Goal: Task Accomplishment & Management: Use online tool/utility

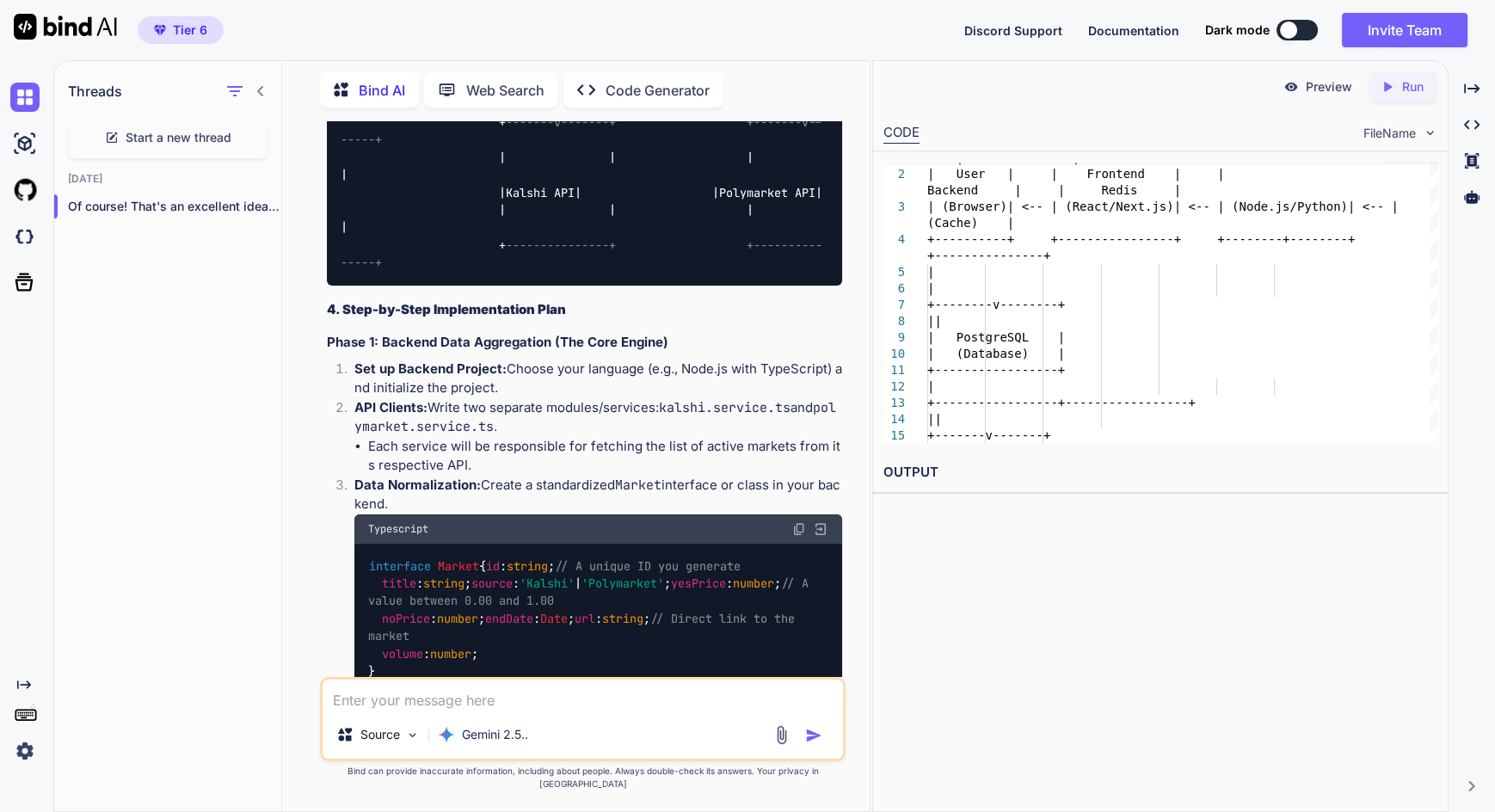
scroll to position [2152, 0]
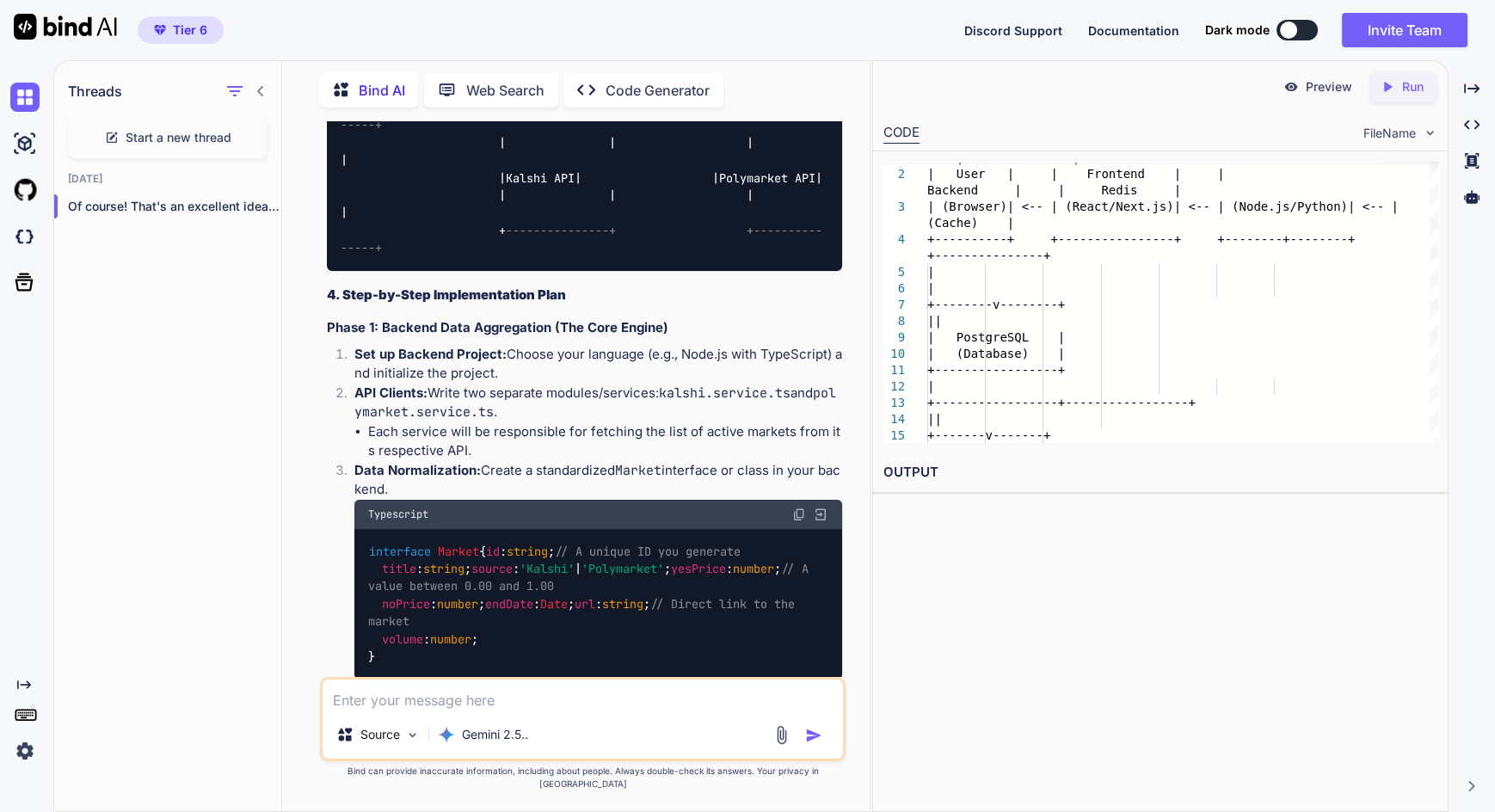
click at [1410, 119] on div "CODE FileName" at bounding box center [1160, 132] width 574 height 38
click at [1408, 124] on span "FileName" at bounding box center [1390, 132] width 52 height 17
click at [1301, 570] on div "Preview Created with Pixso. Run CODE FileName 7 8 9 10 11 12 13 14 15 6 5 4 3 2…" at bounding box center [1160, 436] width 576 height 752
click at [1475, 190] on icon at bounding box center [1472, 196] width 15 height 13
type textarea "x"
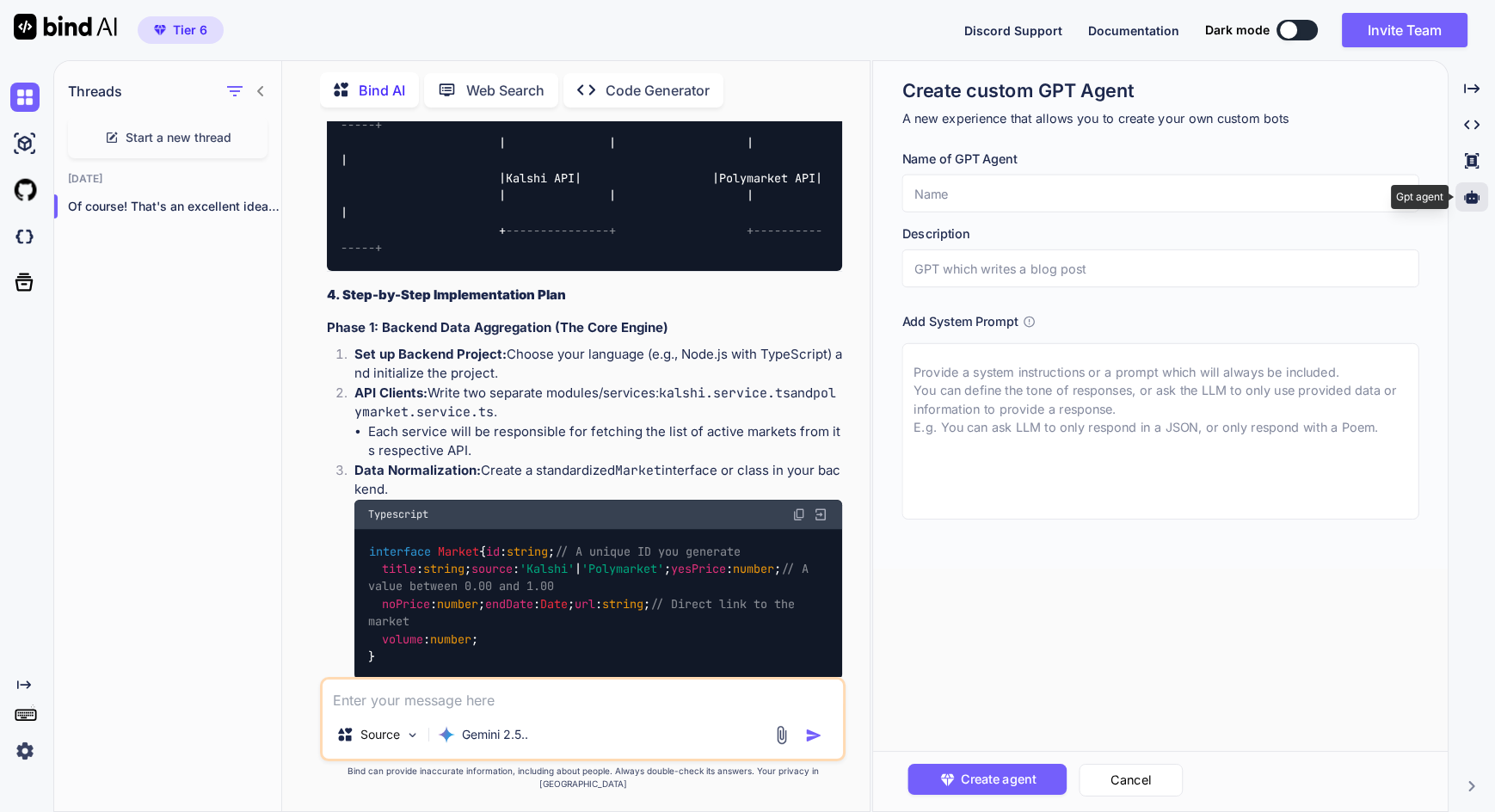
click at [1473, 153] on icon "Created with Pixso." at bounding box center [1472, 160] width 15 height 15
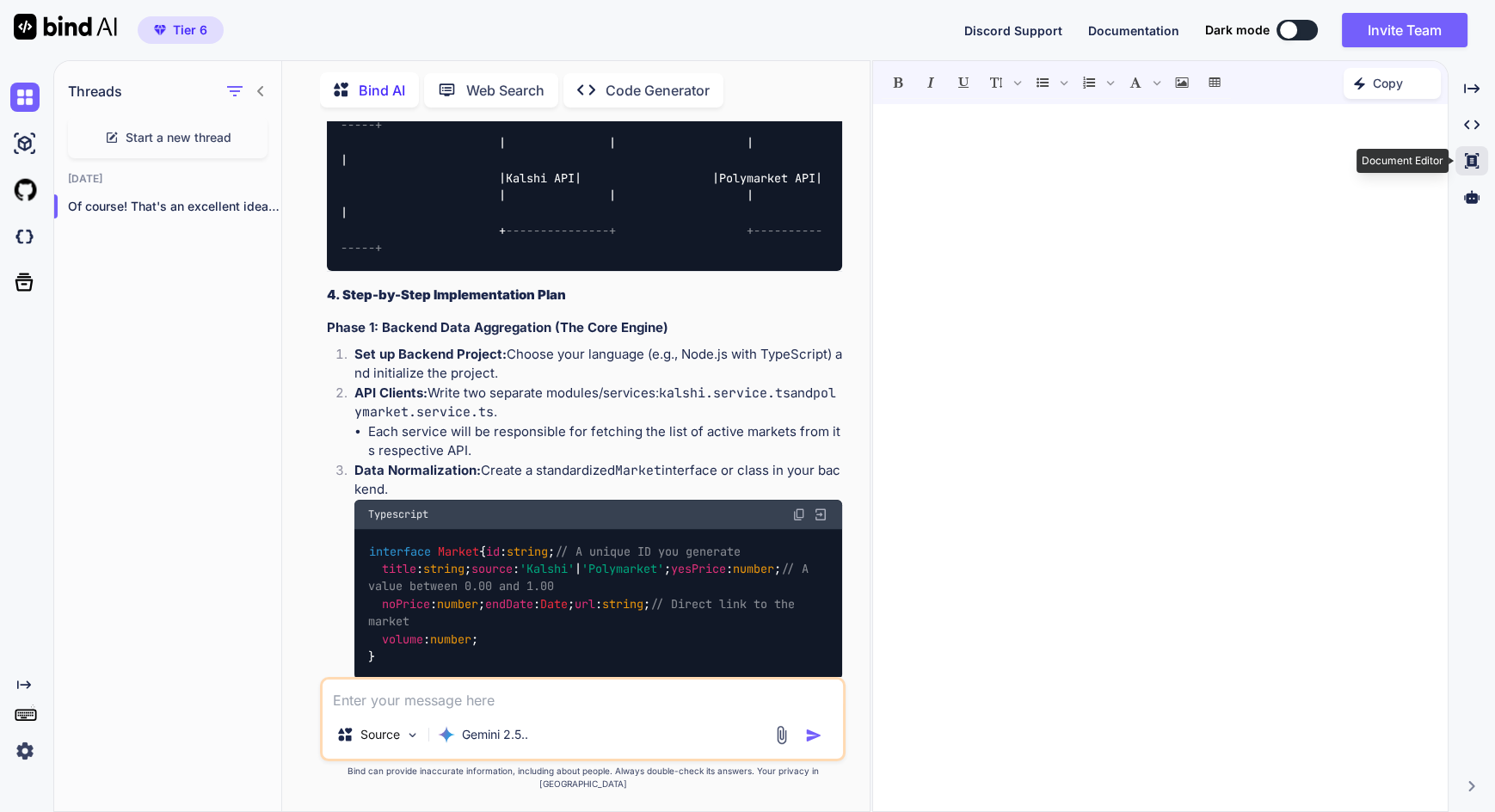
click at [1472, 117] on icon "Created with Pixso." at bounding box center [1472, 124] width 15 height 15
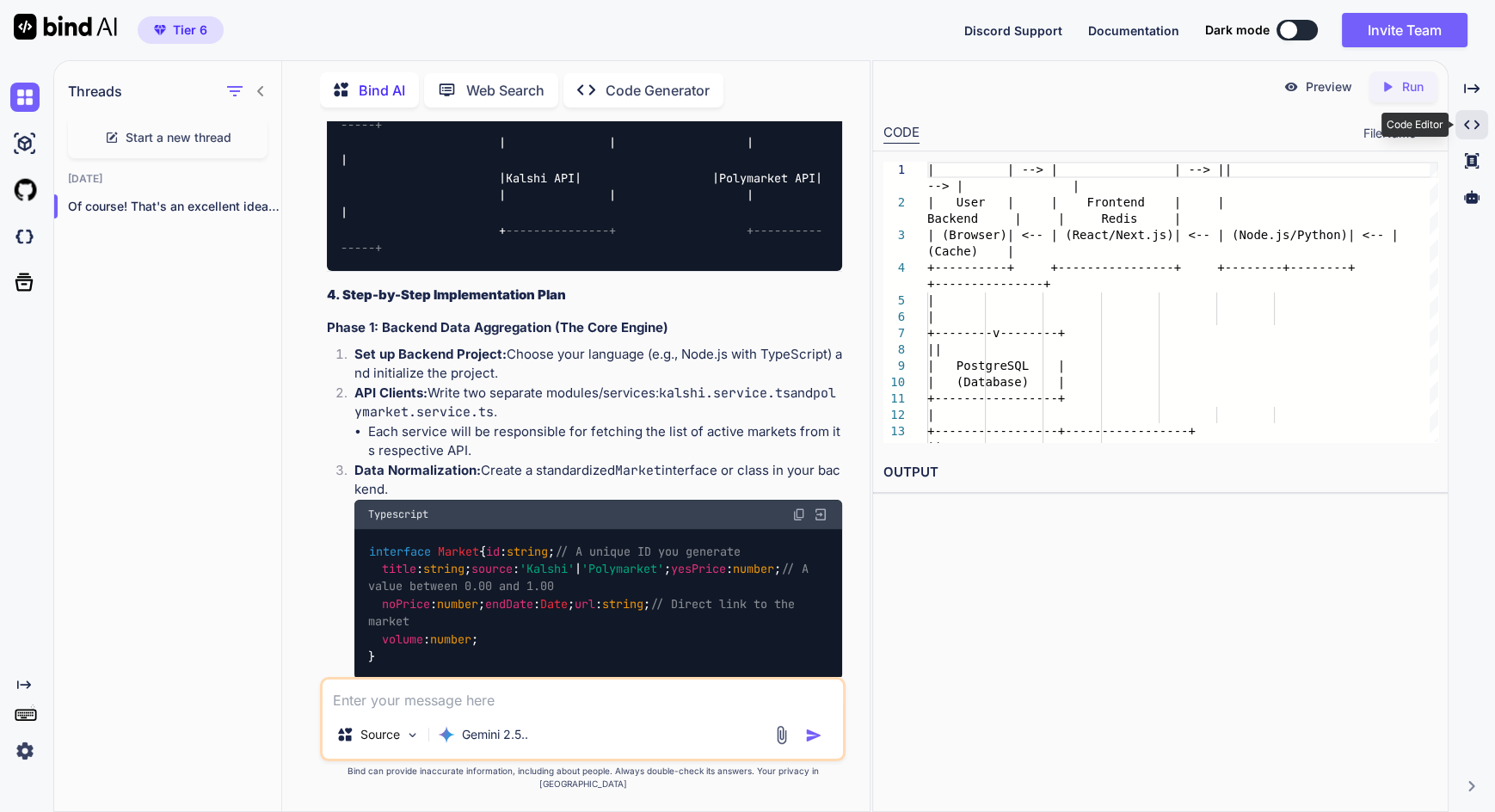
click at [1477, 84] on icon at bounding box center [1472, 88] width 15 height 9
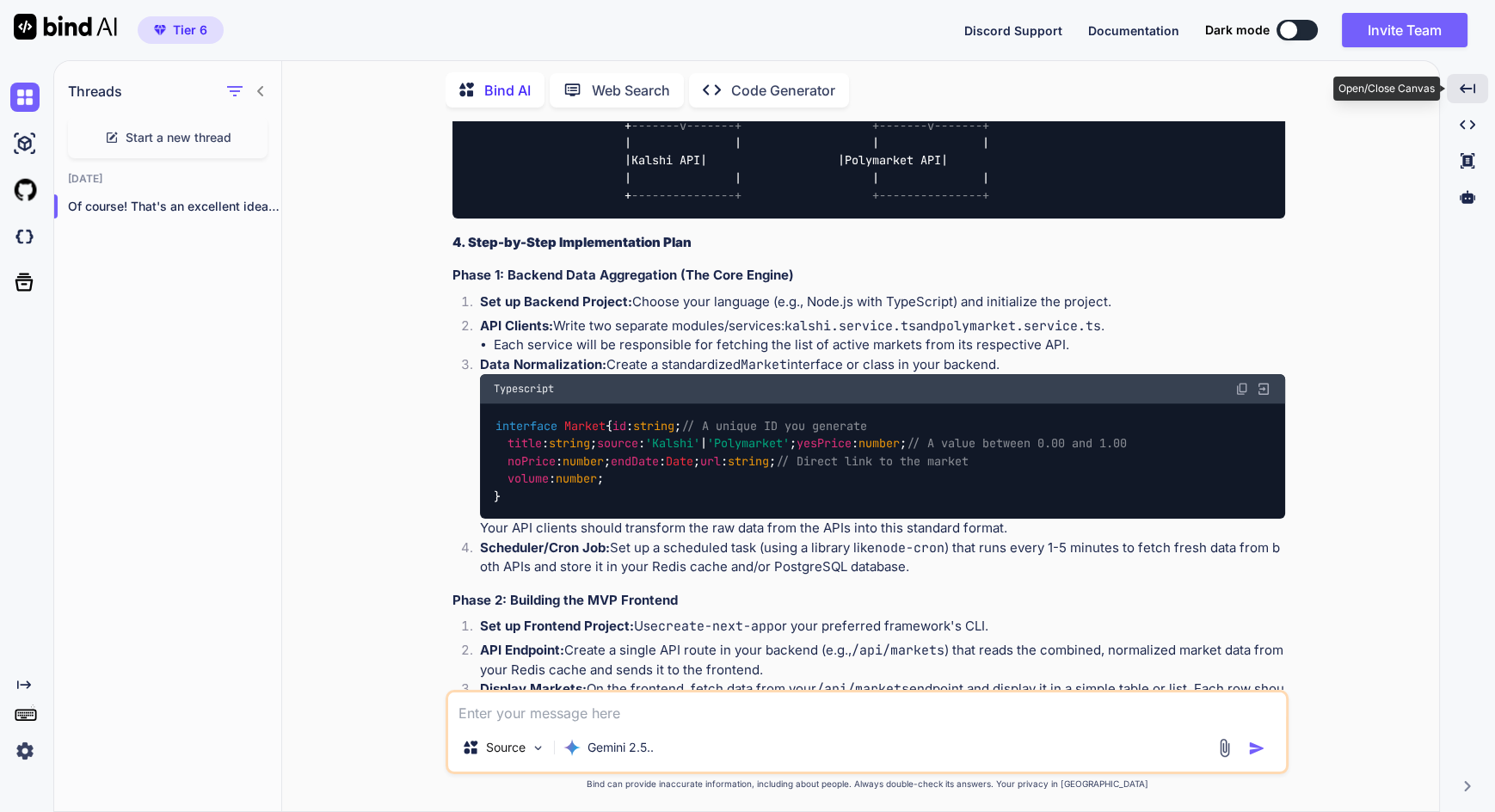
click at [1468, 84] on icon at bounding box center [1467, 88] width 15 height 9
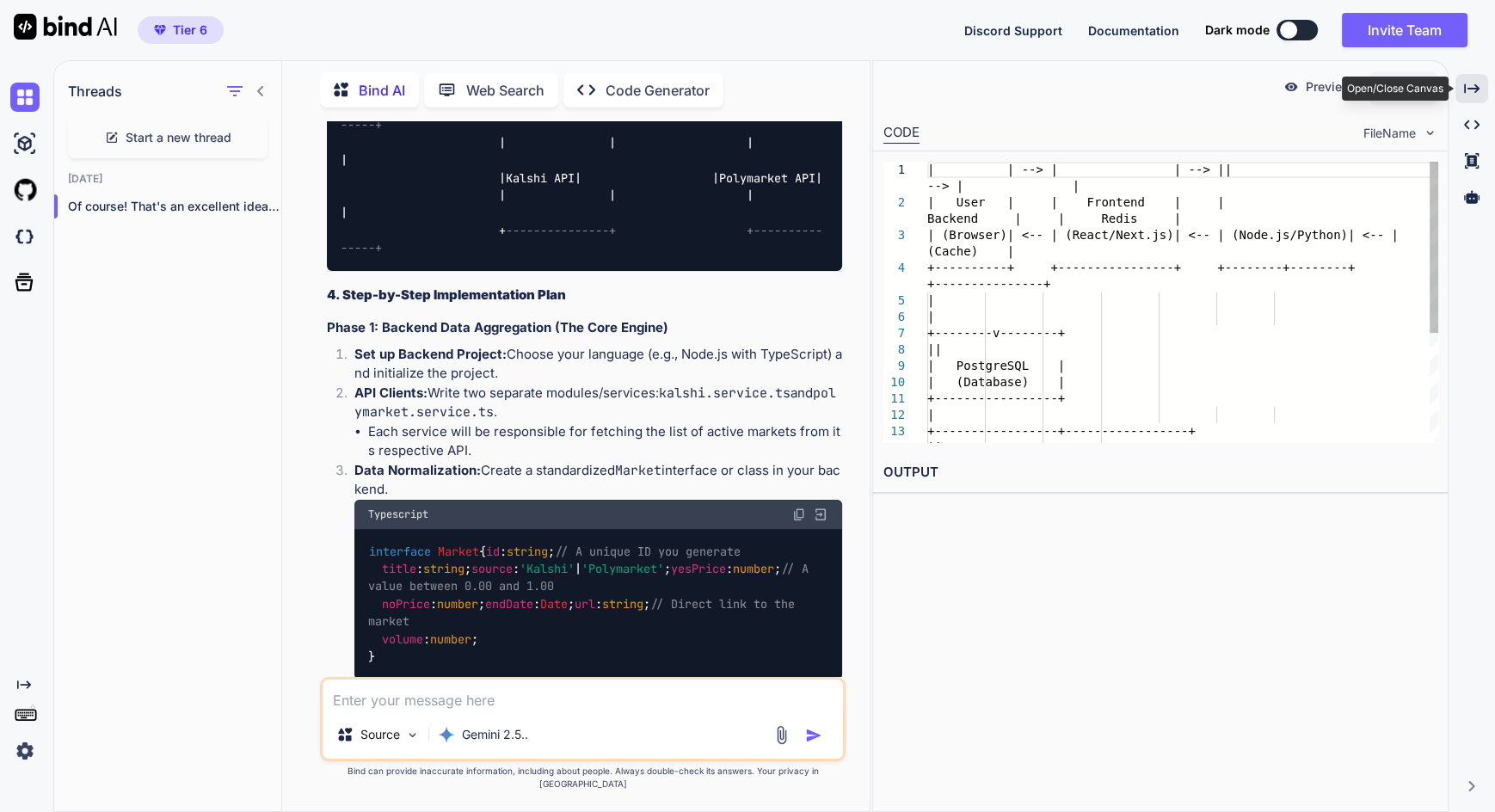
scroll to position [0, 0]
click at [1293, 37] on button at bounding box center [1298, 30] width 41 height 21
click at [1288, 33] on div at bounding box center [1289, 30] width 17 height 17
click at [1302, 32] on button at bounding box center [1298, 30] width 41 height 21
click at [1289, 27] on div at bounding box center [1289, 30] width 17 height 17
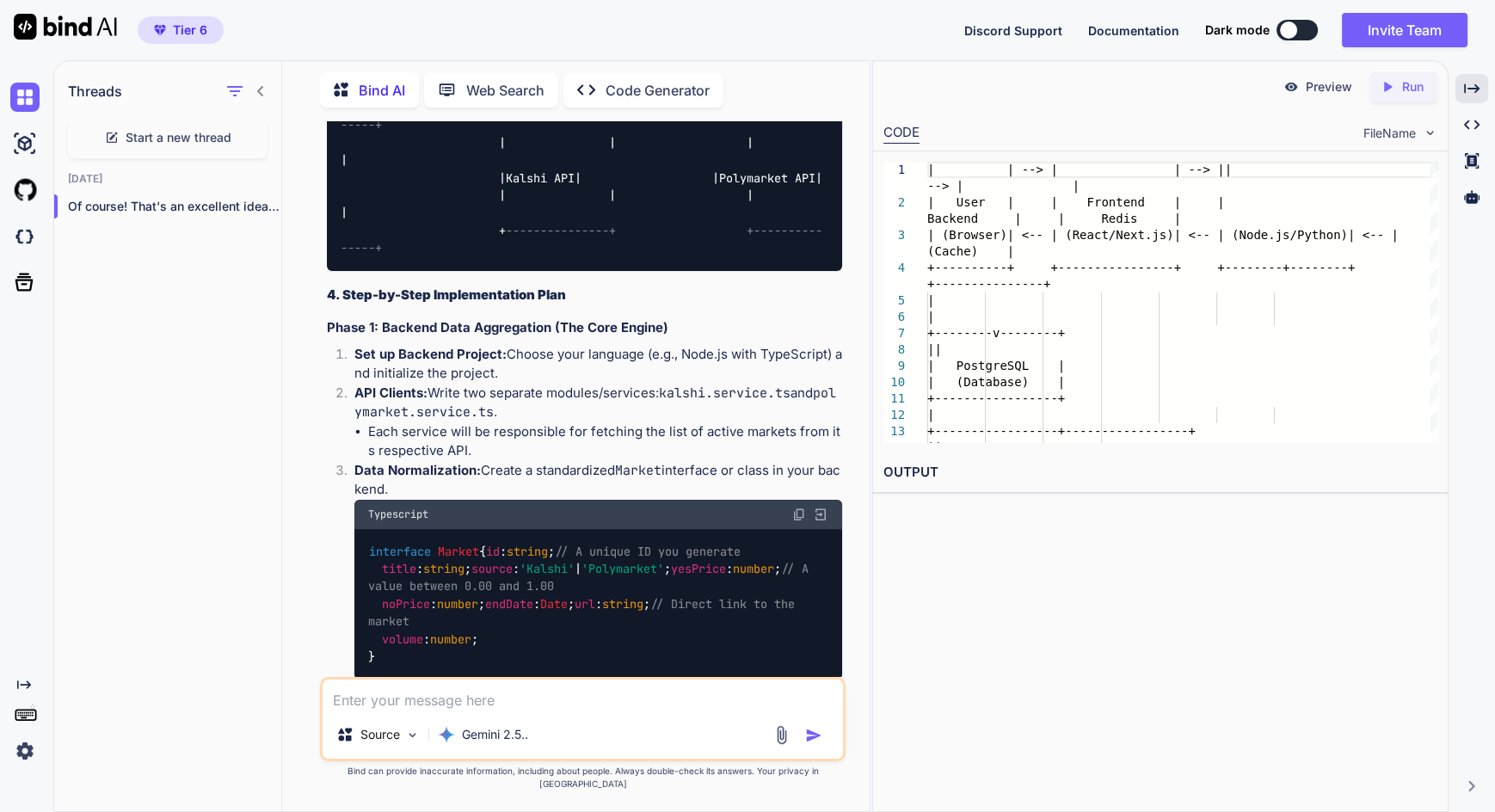
click at [1298, 26] on button at bounding box center [1298, 30] width 41 height 21
click at [1313, 39] on div "Dark mode" at bounding box center [1267, 30] width 123 height 21
click at [1293, 30] on div at bounding box center [1289, 30] width 17 height 17
click at [1300, 29] on button at bounding box center [1298, 30] width 41 height 21
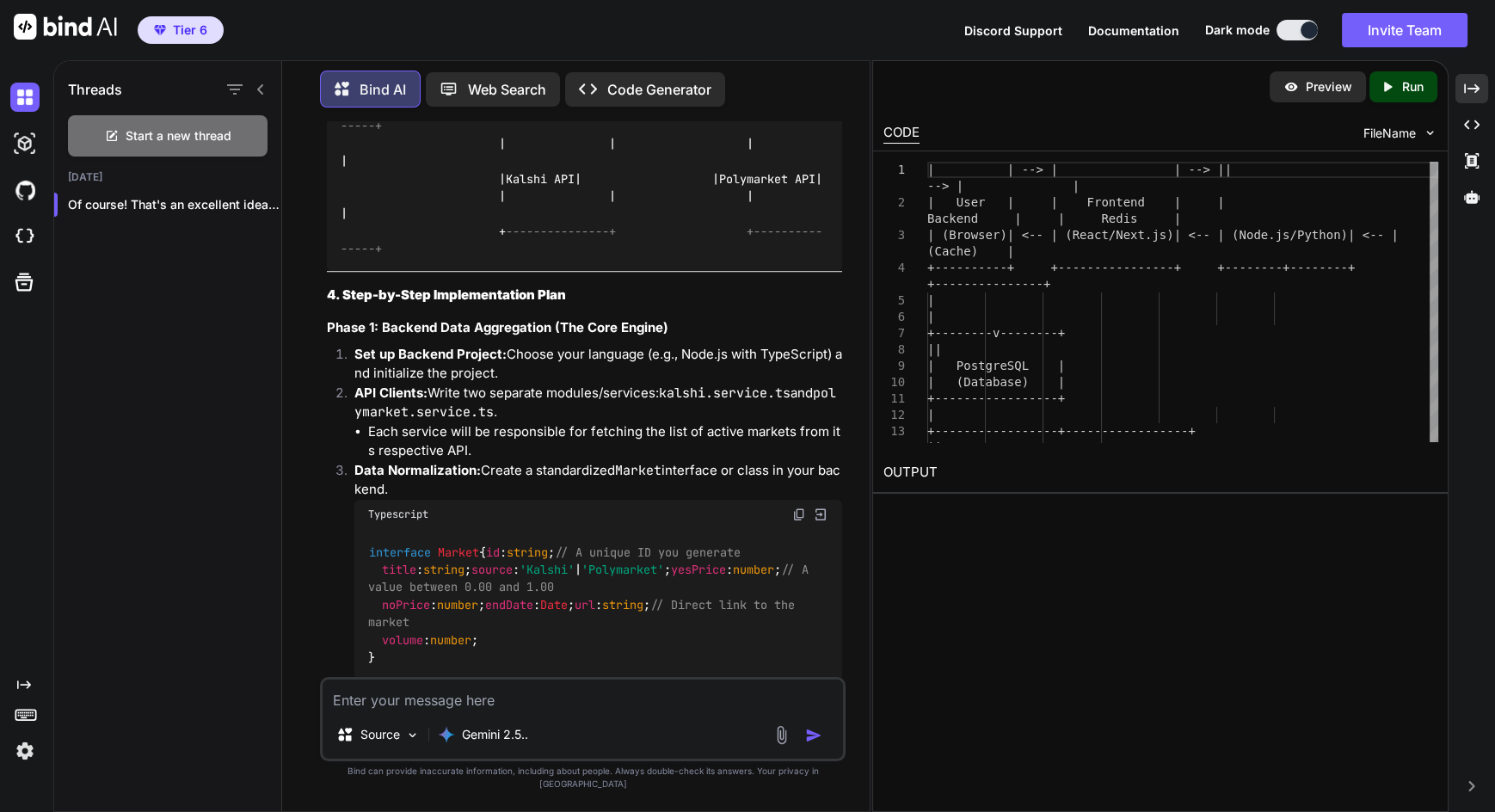
click at [1301, 25] on div at bounding box center [1309, 30] width 17 height 17
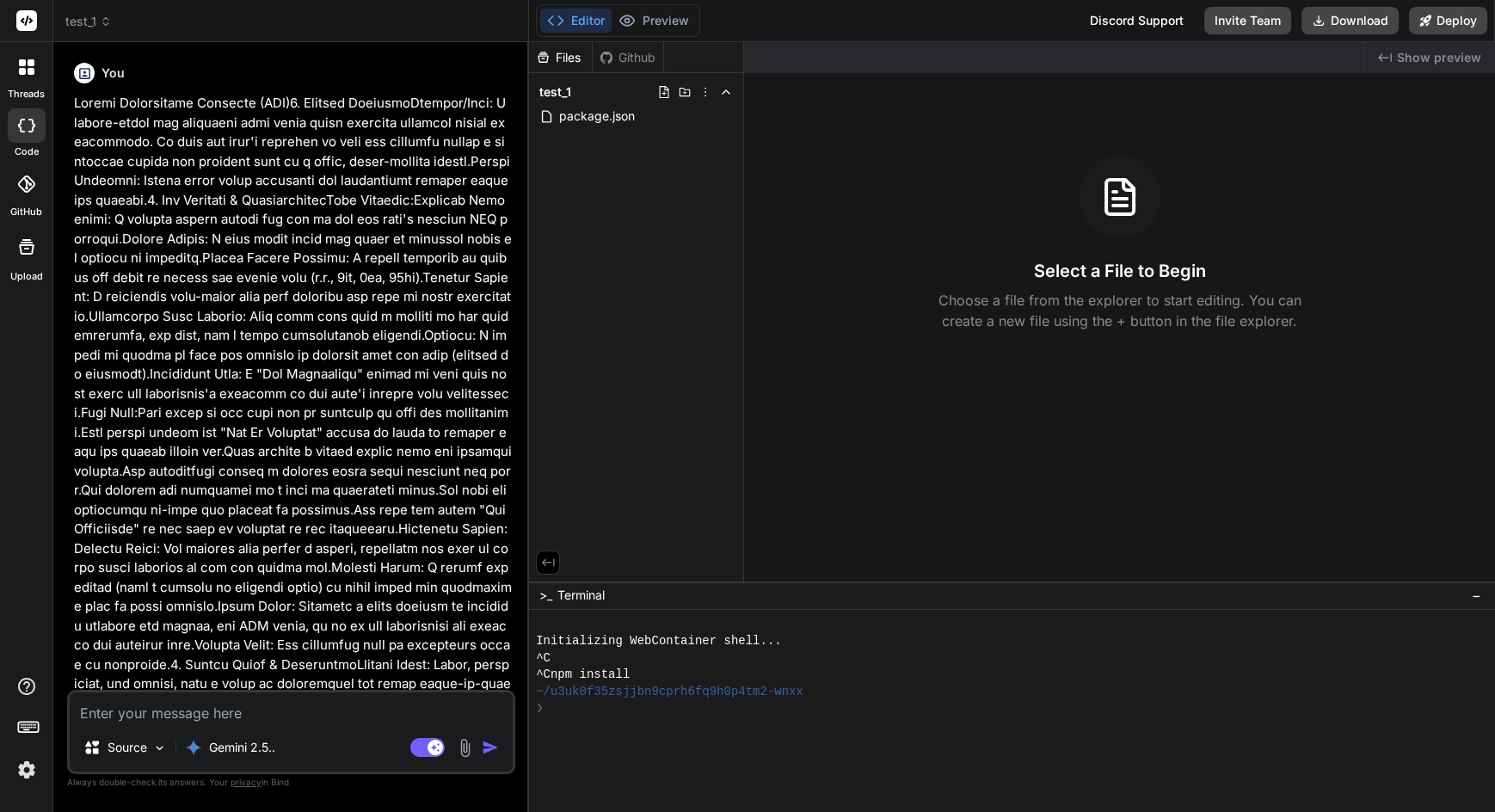
click at [105, 24] on icon at bounding box center [105, 21] width 12 height 12
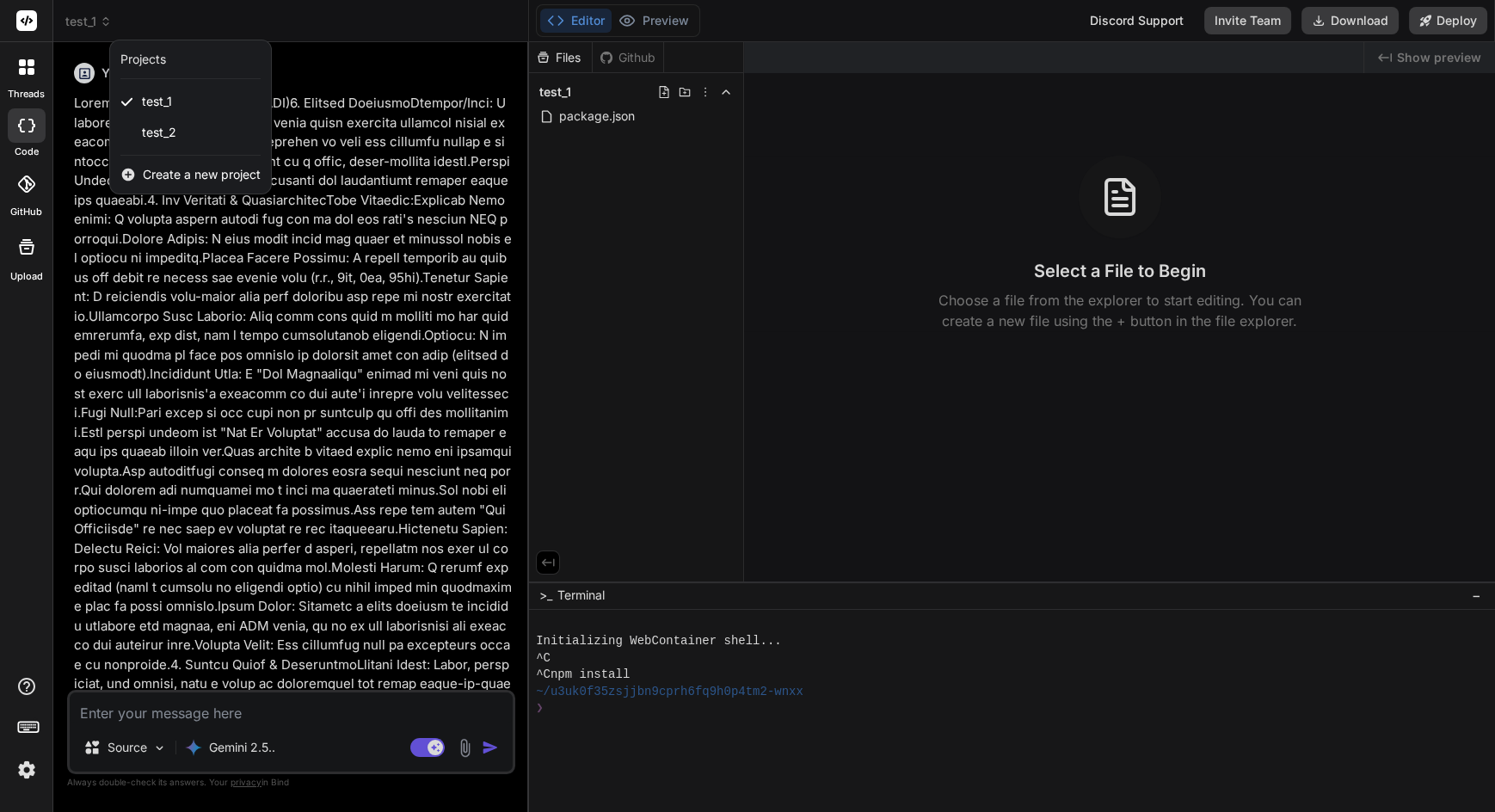
click at [170, 131] on span "test_2" at bounding box center [159, 132] width 34 height 17
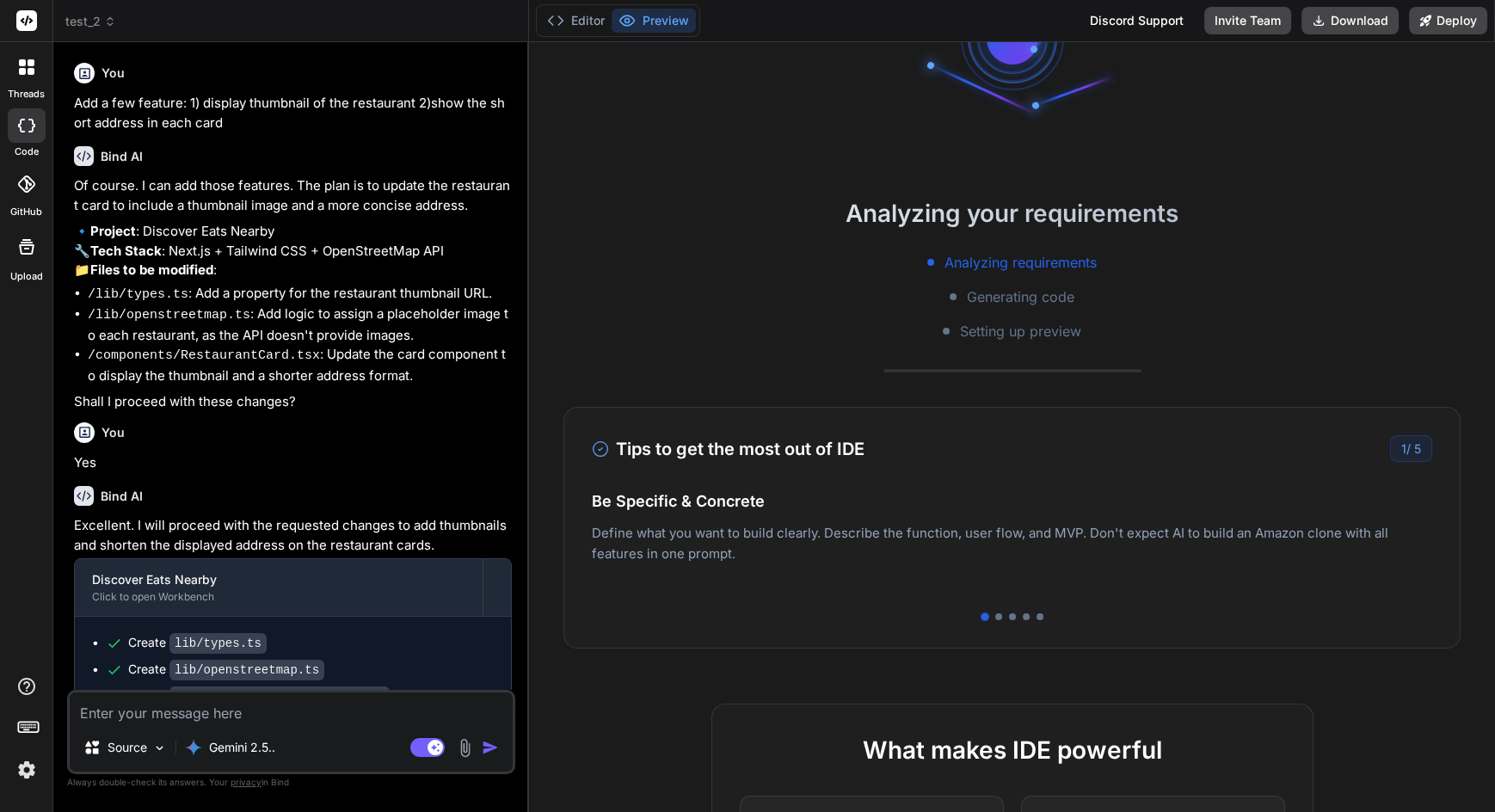
click at [90, 23] on span "test_2" at bounding box center [91, 21] width 50 height 17
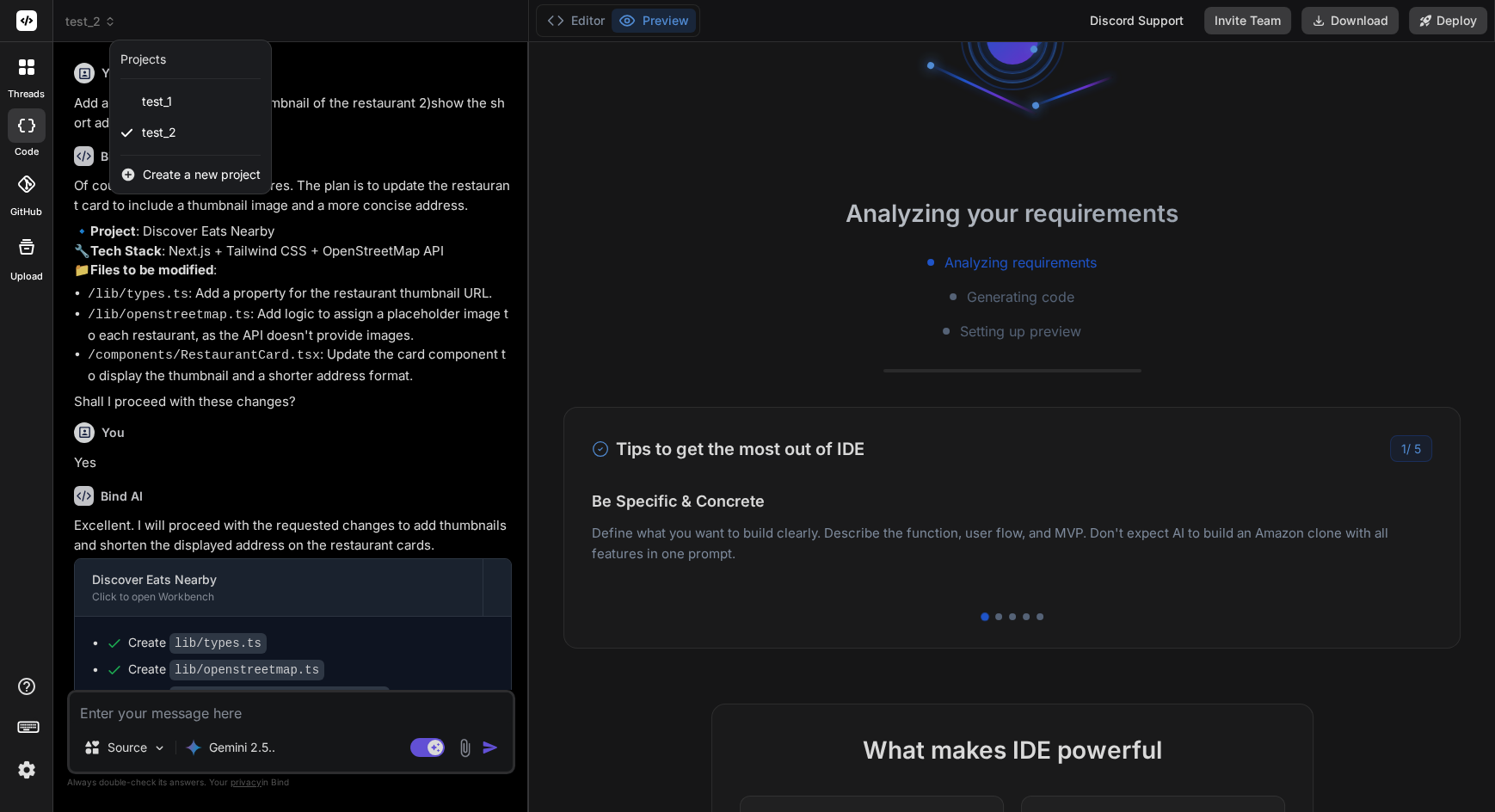
click at [211, 177] on span "Create a new project" at bounding box center [201, 174] width 118 height 17
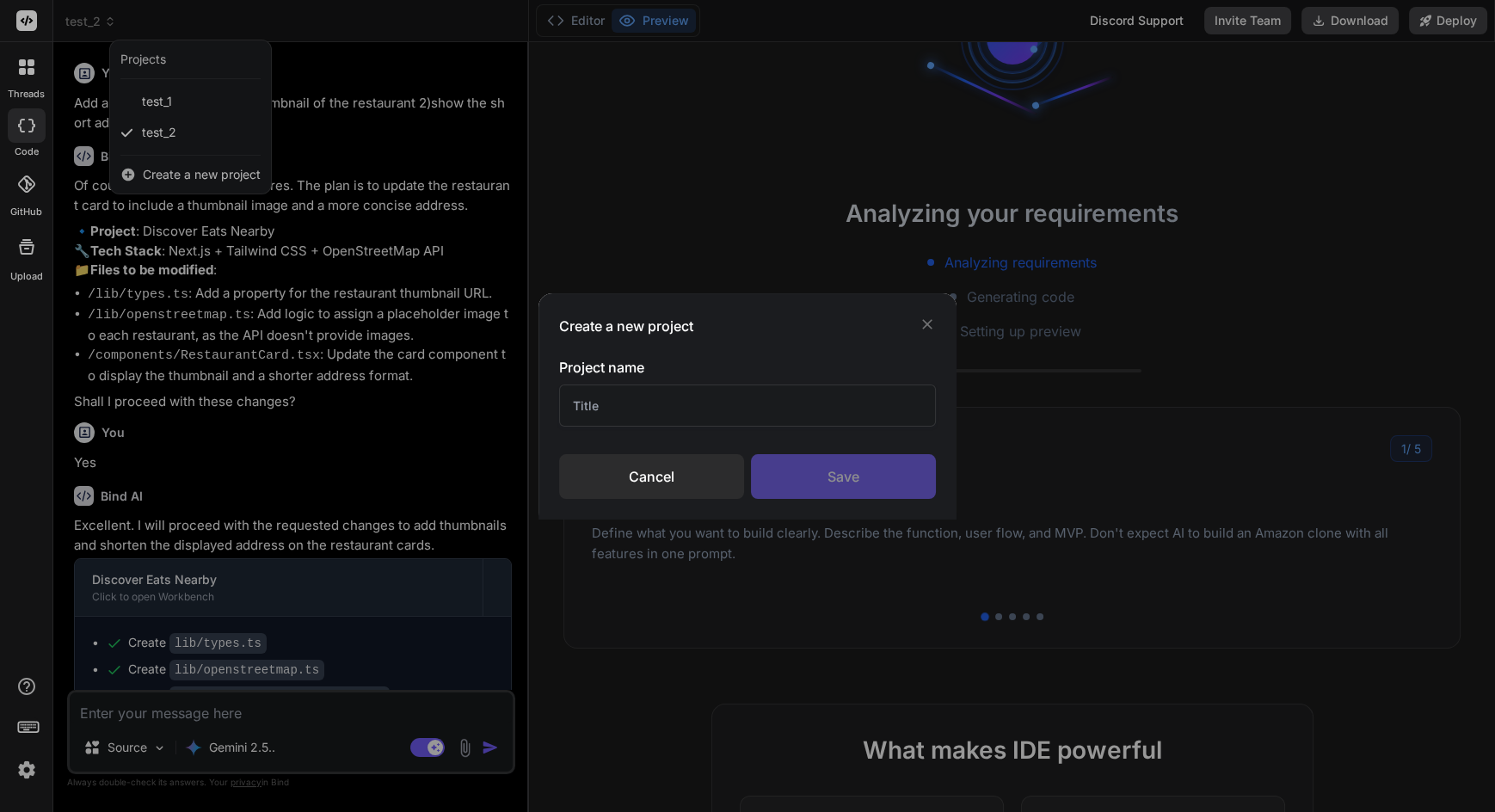
click at [789, 407] on input "text" at bounding box center [748, 406] width 378 height 42
type textarea "x"
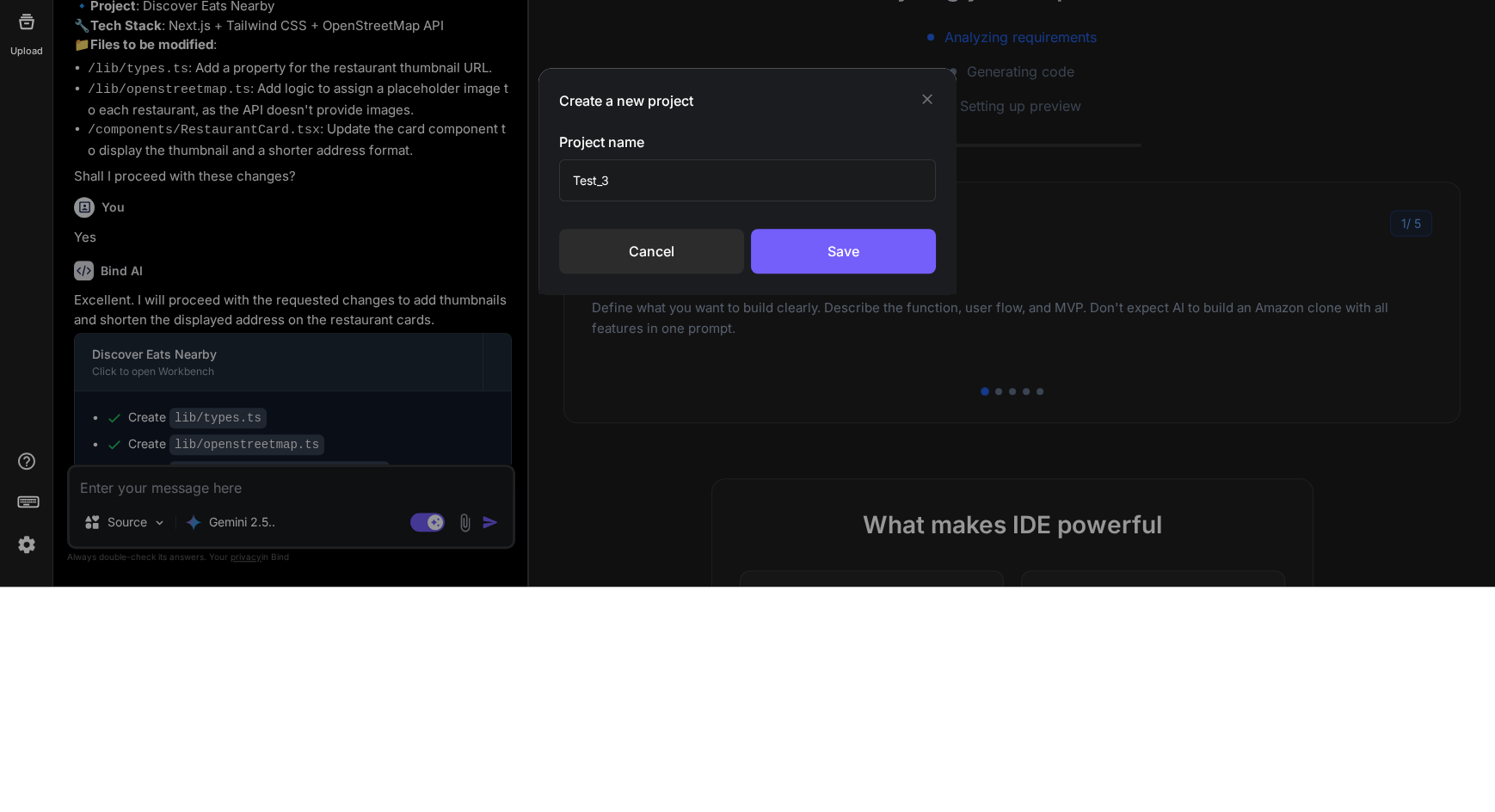
type input "Test_3"
click at [897, 467] on div "Save" at bounding box center [843, 477] width 185 height 45
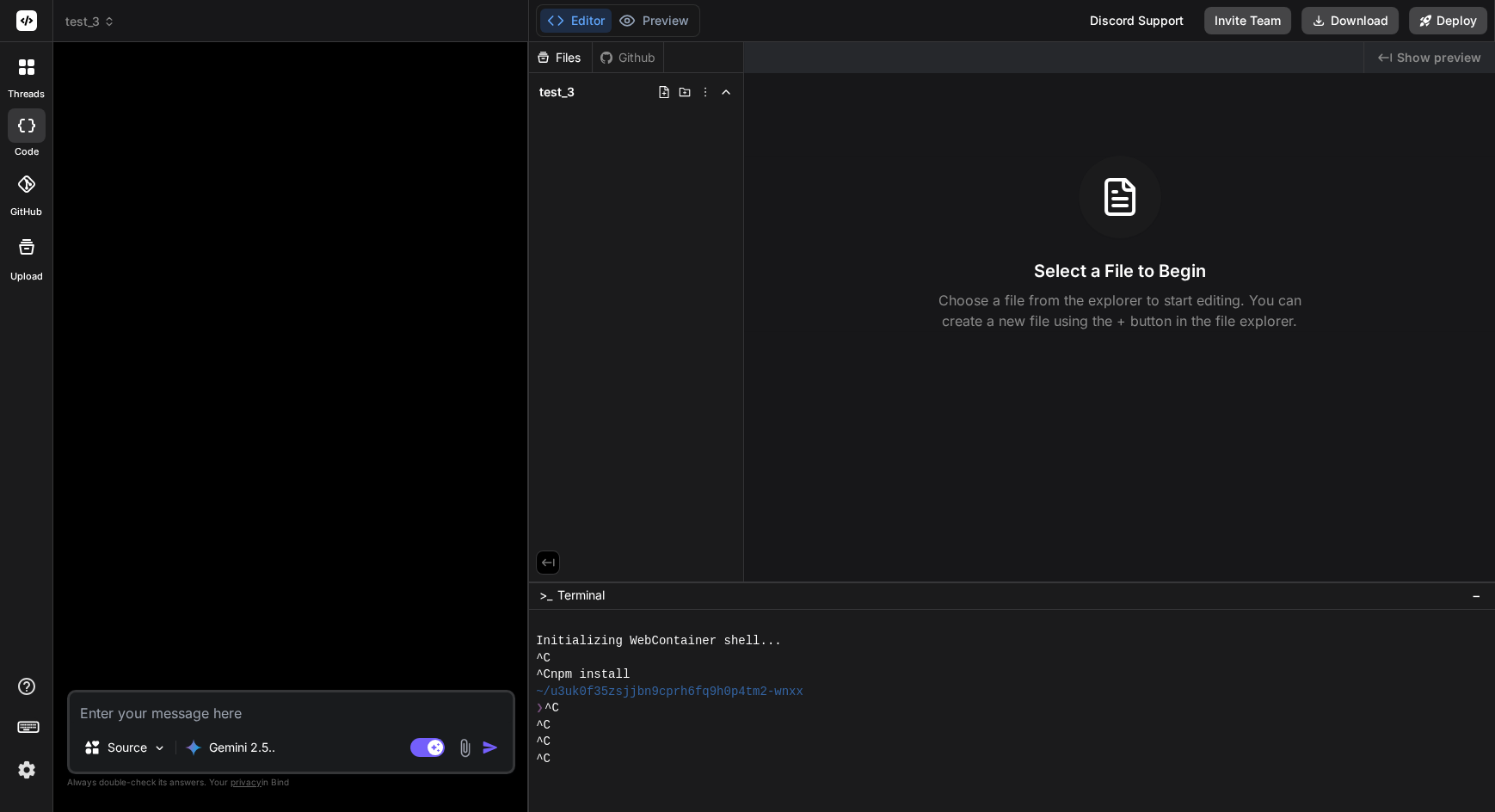
click at [237, 764] on div "Gemini 2.5.." at bounding box center [230, 747] width 104 height 34
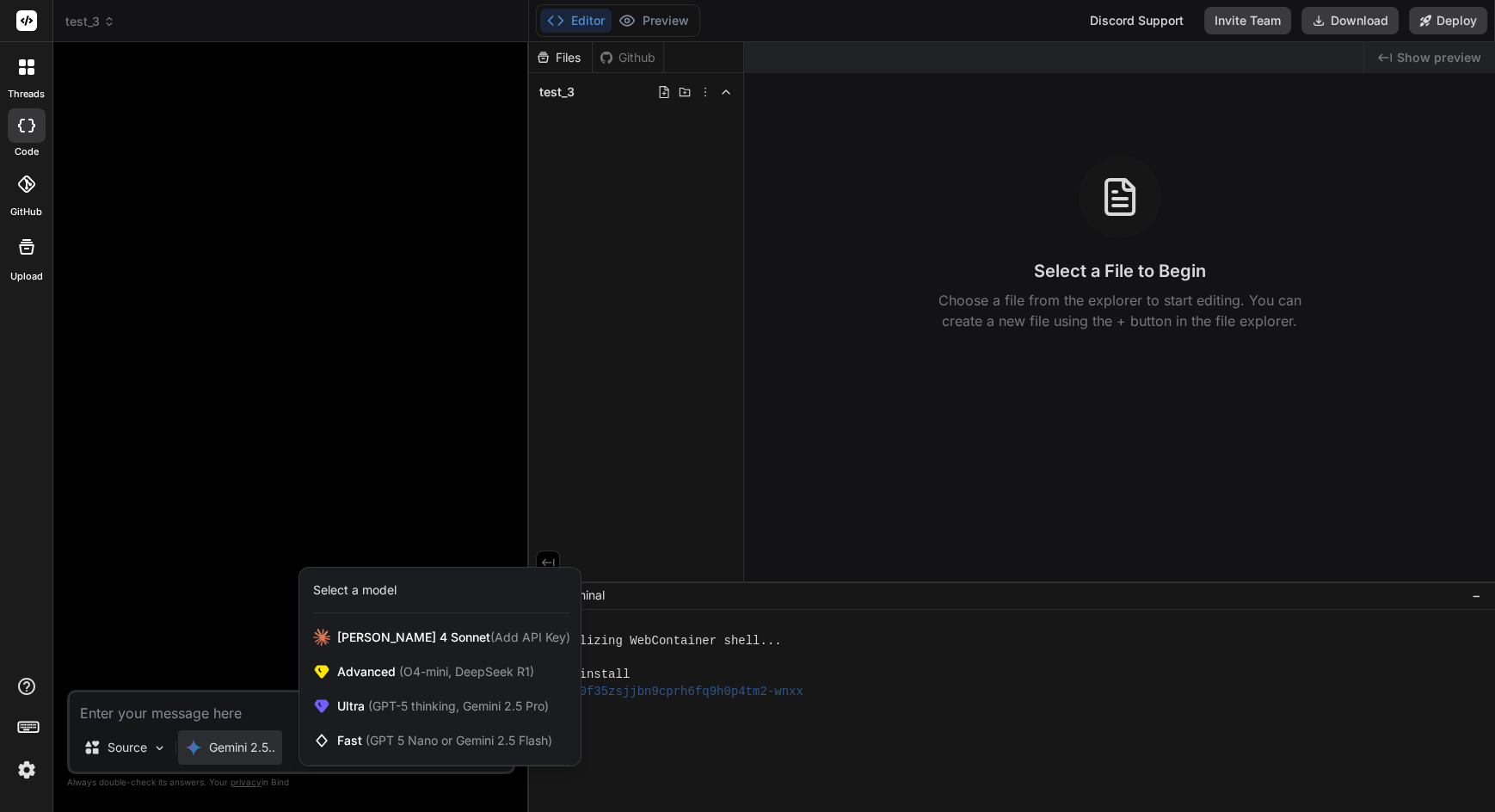
click at [168, 708] on div at bounding box center [748, 406] width 1495 height 812
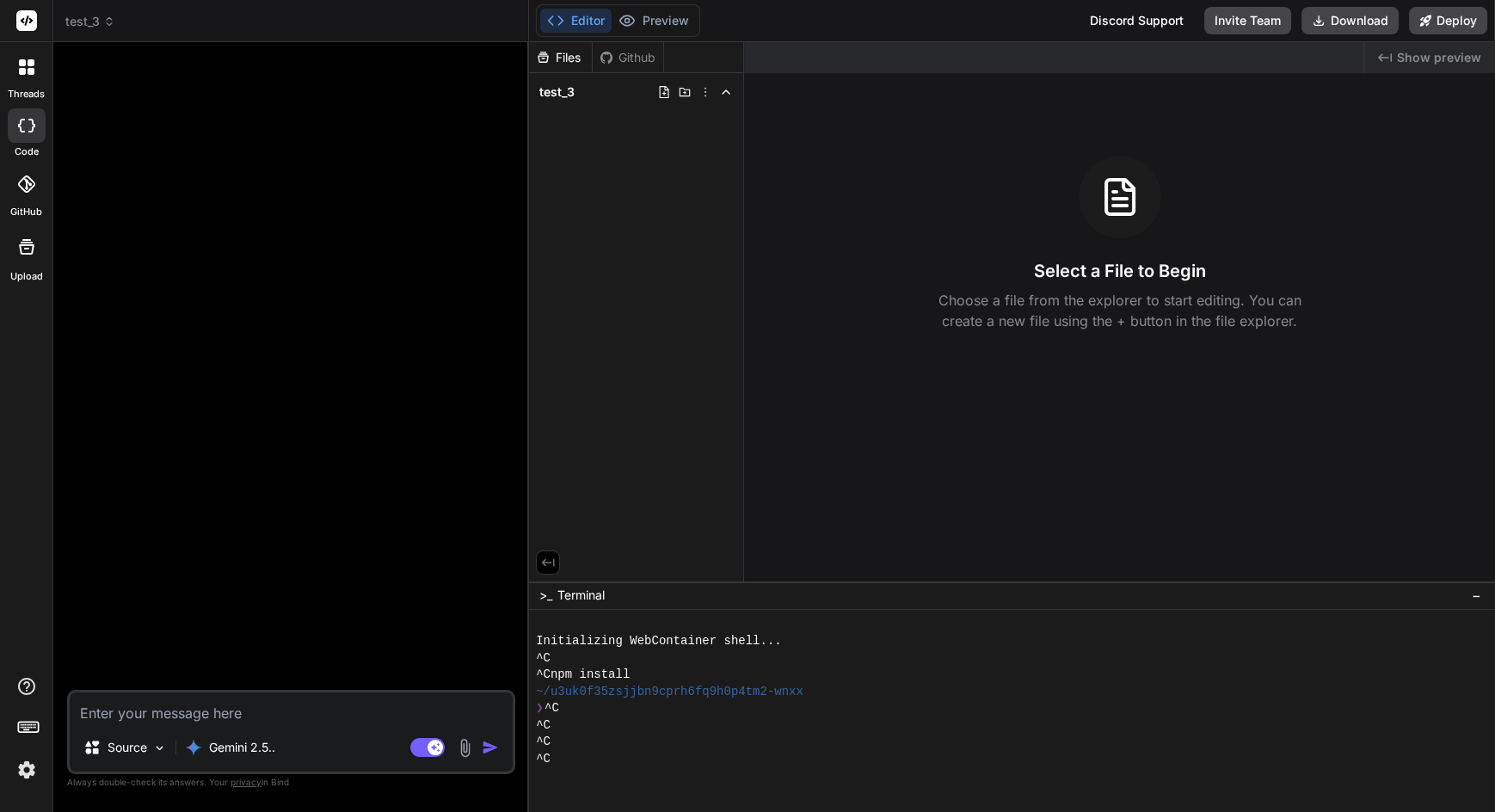
click at [237, 756] on p "Gemini 2.5.." at bounding box center [242, 747] width 66 height 17
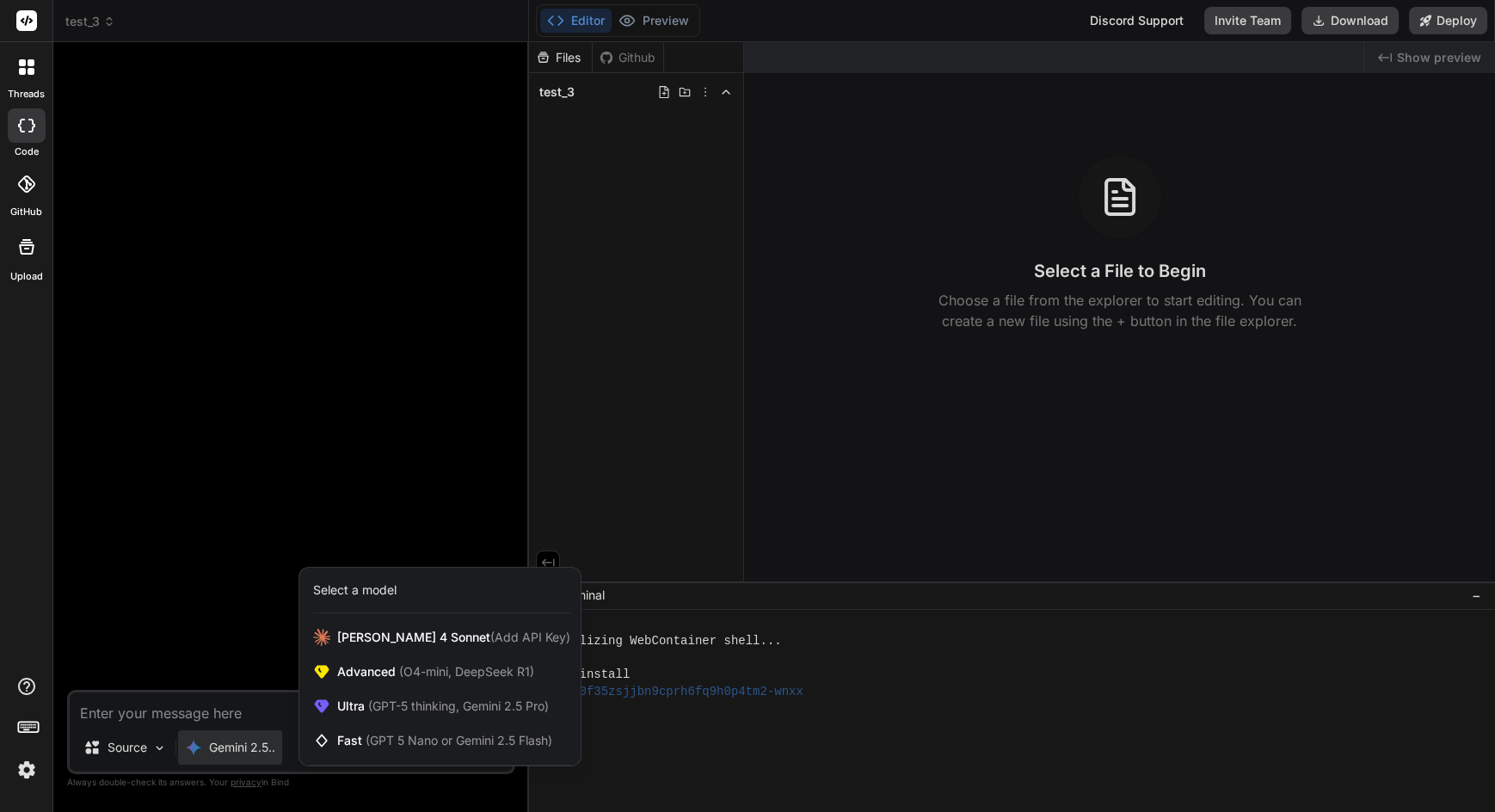
click at [353, 715] on span "Ultra (GPT-5 thinking, Gemini 2.5 Pro)" at bounding box center [443, 706] width 212 height 17
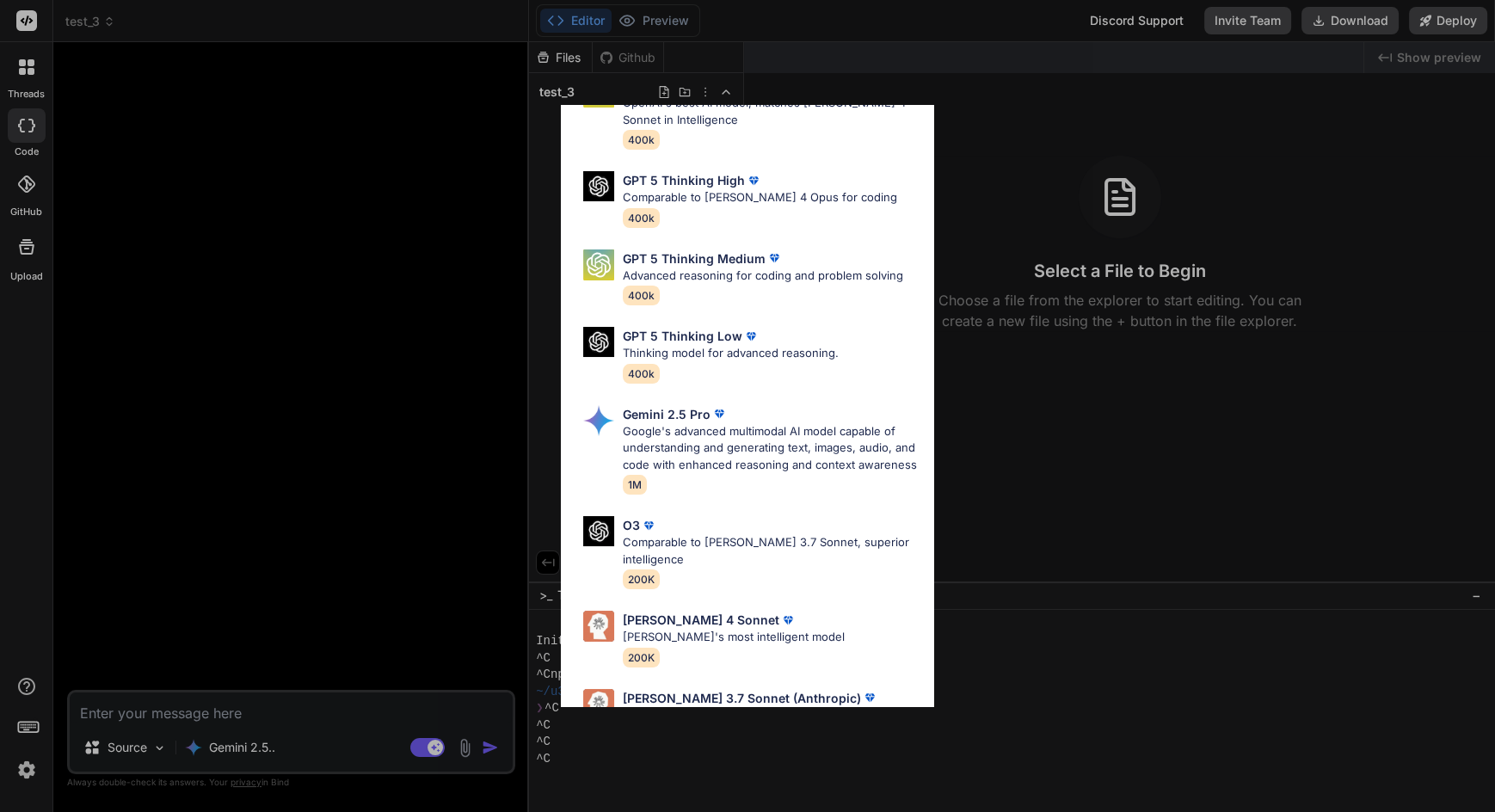
scroll to position [126, 0]
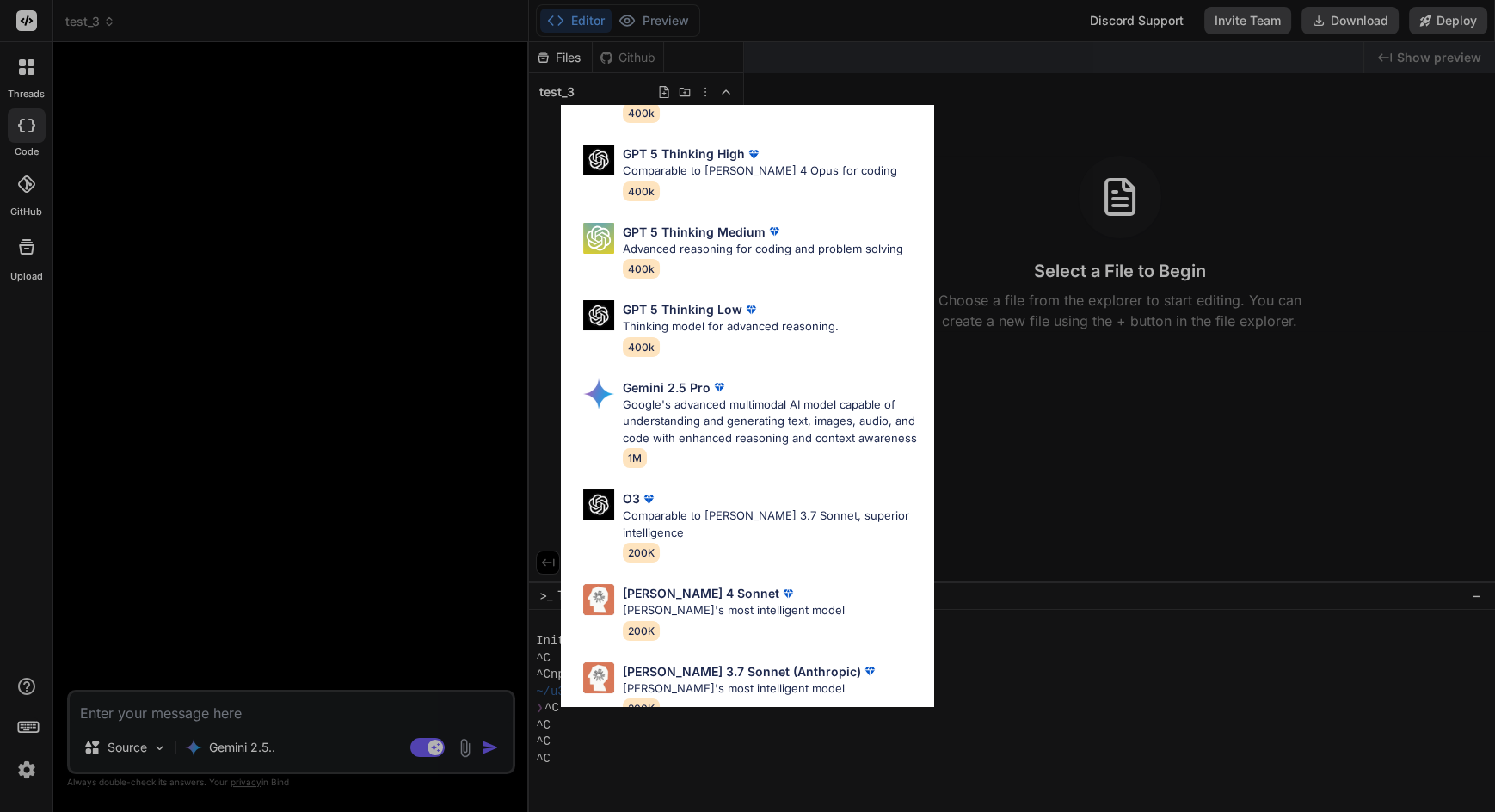
click at [807, 447] on p "Google's advanced multimodal AI model capable of understanding and generating t…" at bounding box center [772, 422] width 298 height 50
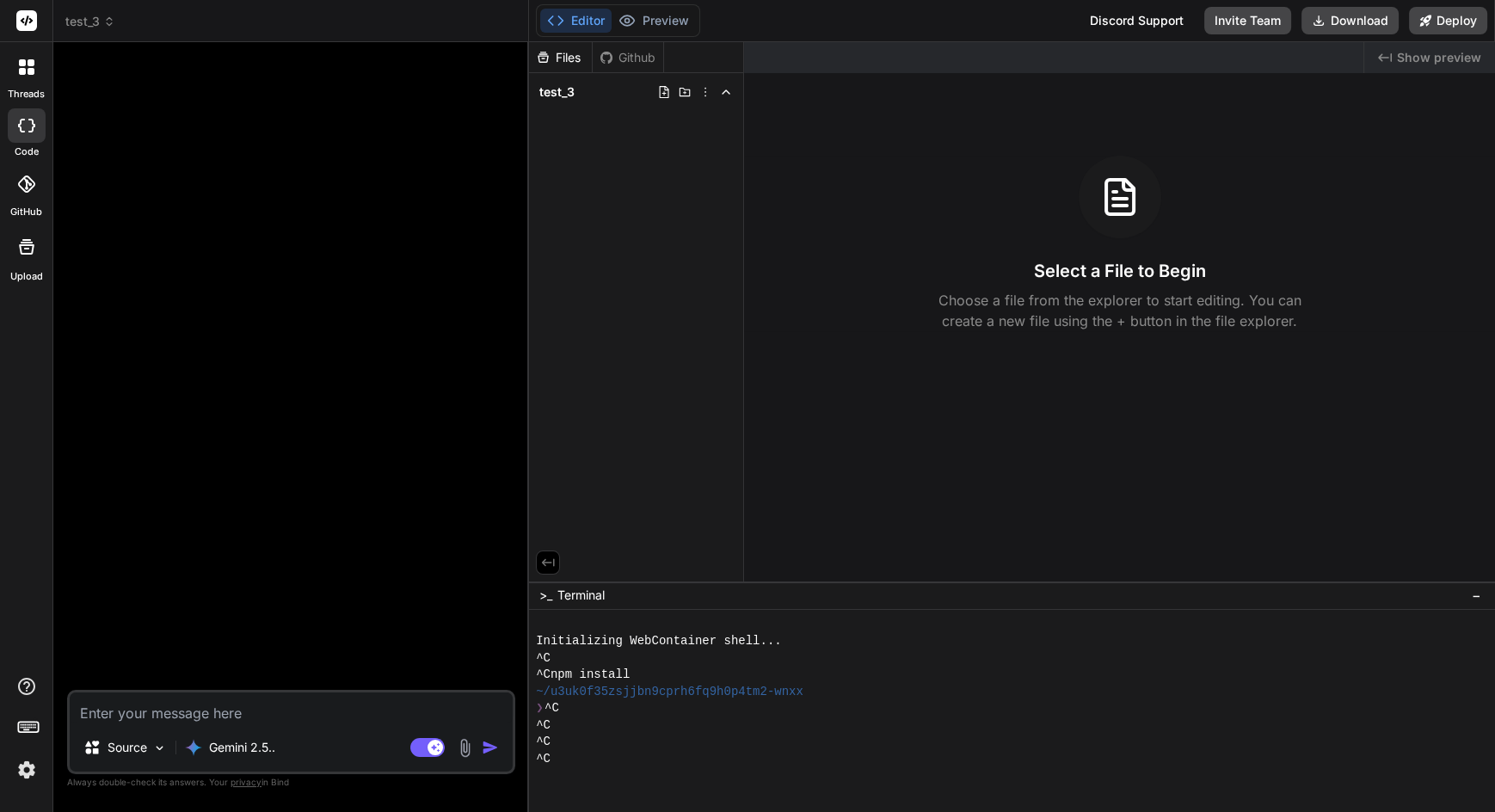
click at [167, 723] on textarea at bounding box center [290, 707] width 443 height 31
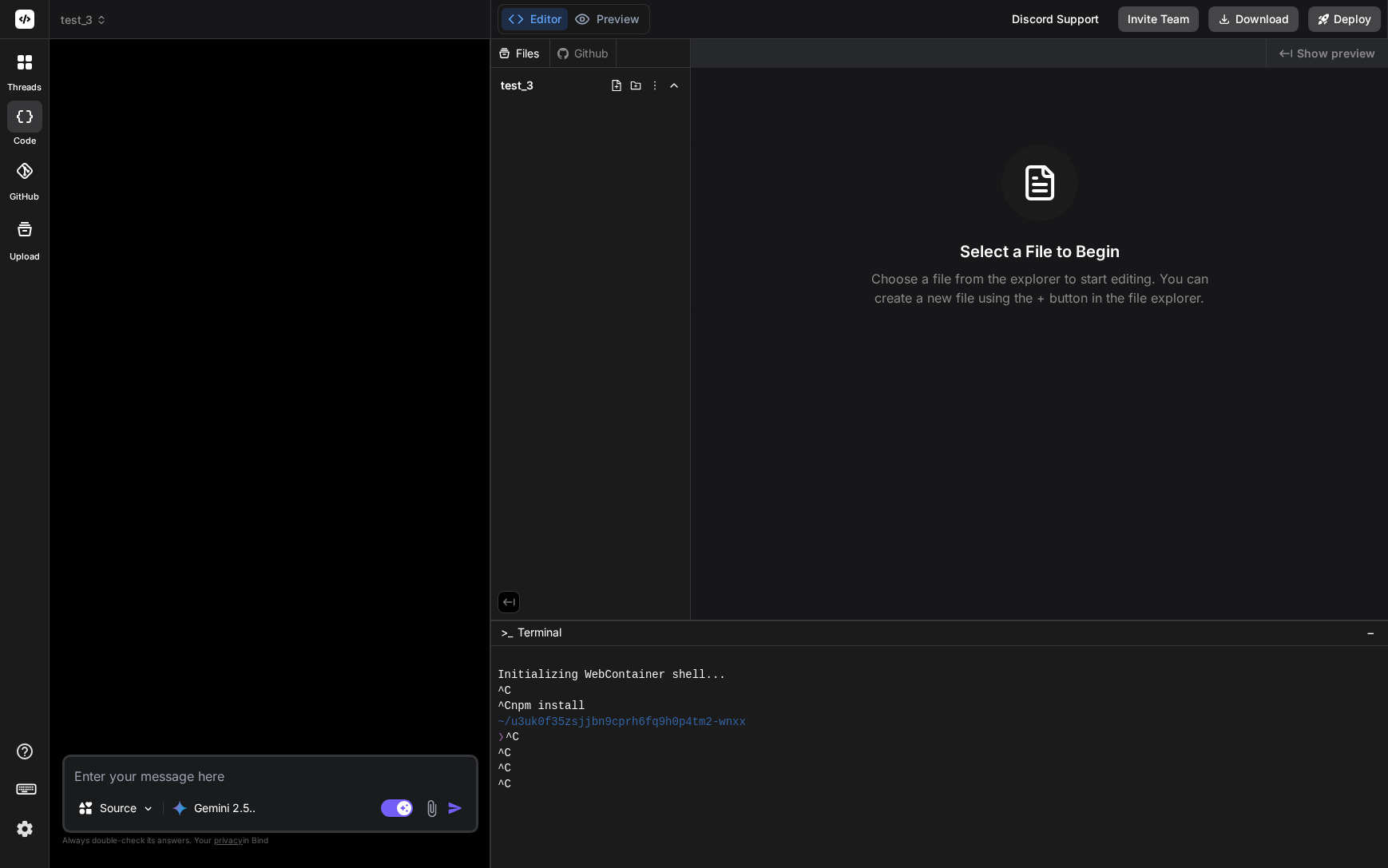
type textarea "x"
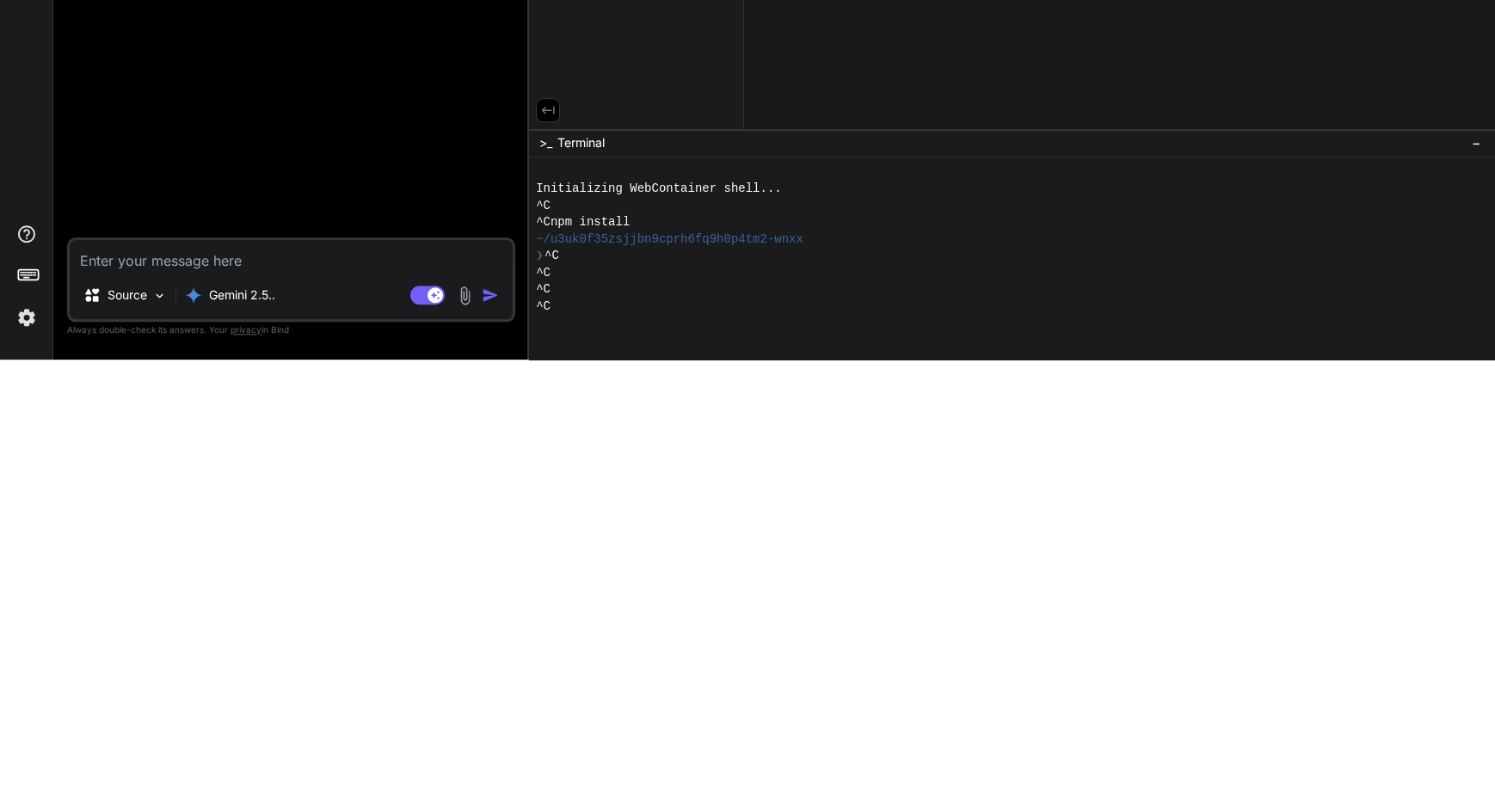
scroll to position [123, 0]
type textarea "# Prompt Requirement Document (PRD) ## 1. Project Overview * **Concept/Vibe:** …"
type textarea "x"
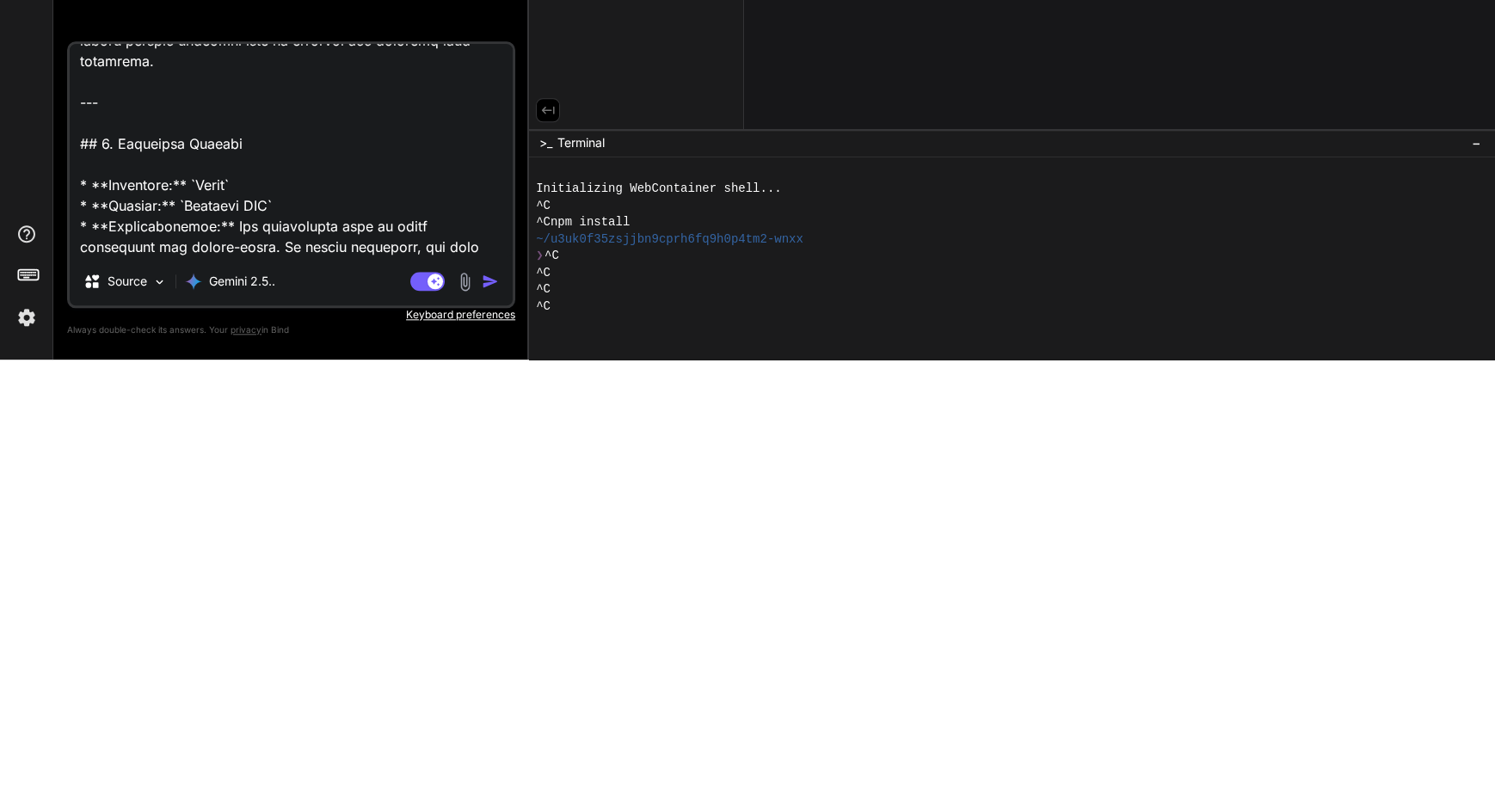
type textarea "# Prompt Requirement Document (PRD) ## 1. Project Overview * **Concept/Vibe:** …"
click at [487, 731] on img "button" at bounding box center [490, 733] width 17 height 17
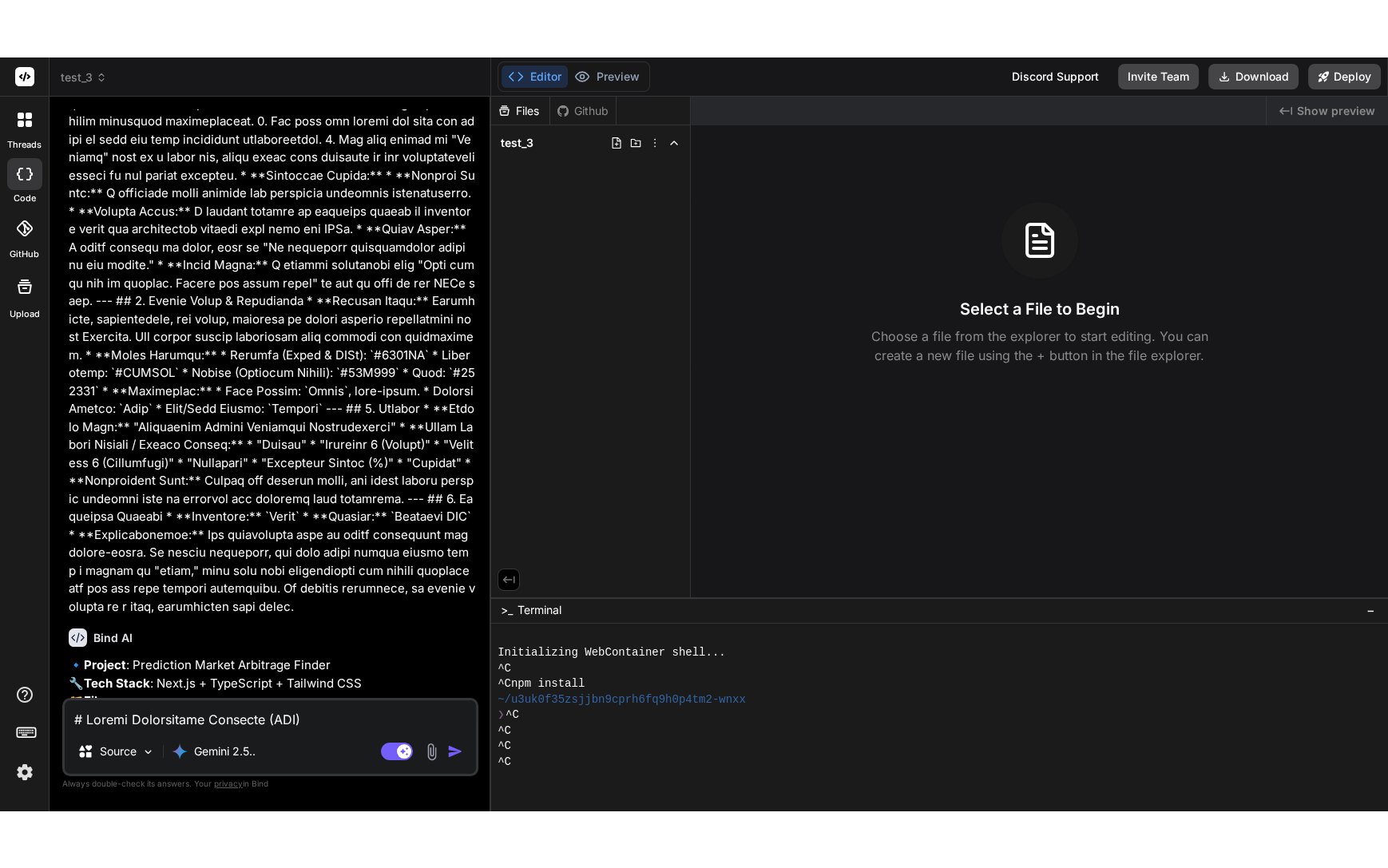
scroll to position [499, 0]
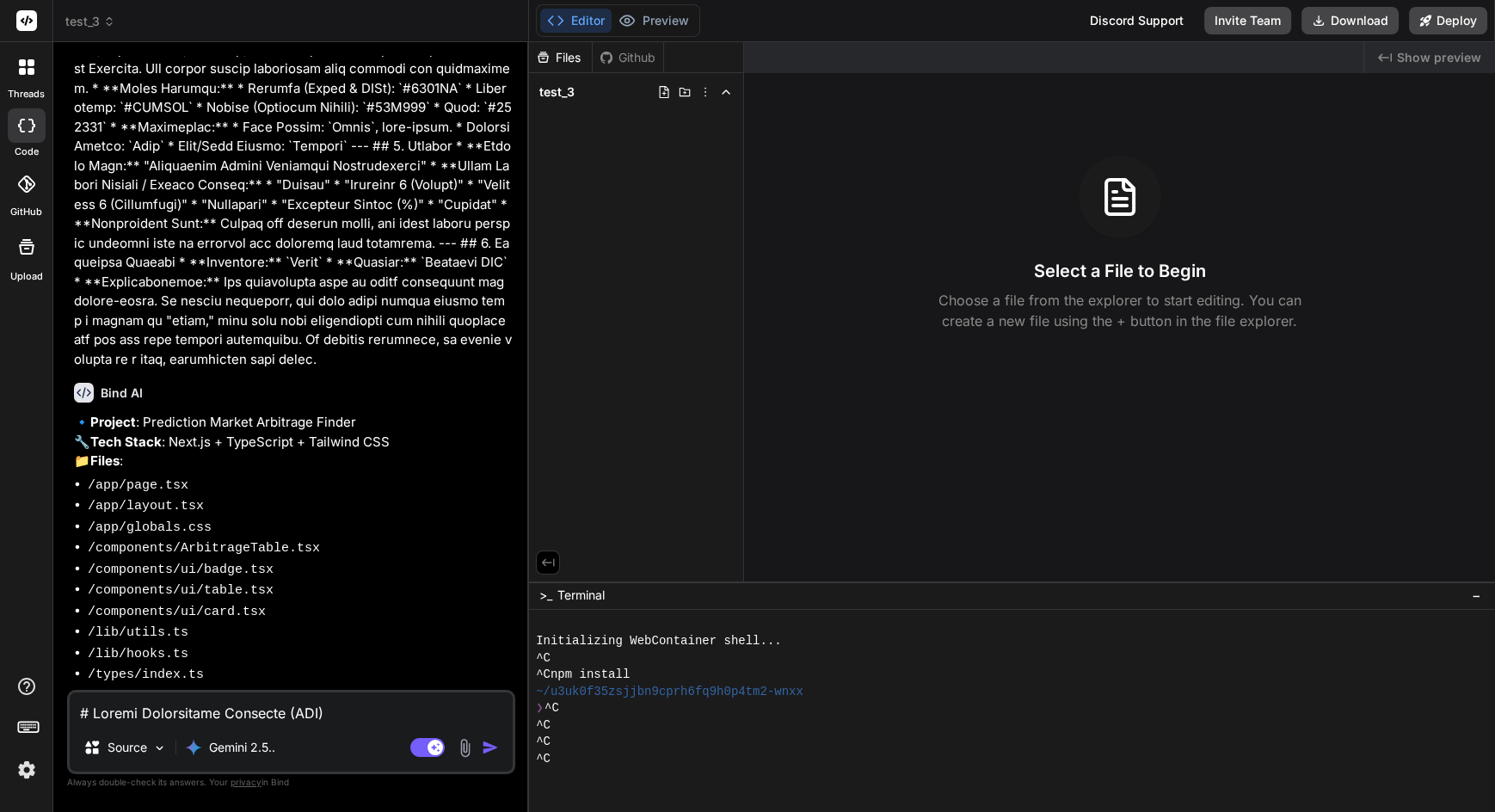
click at [143, 723] on textarea at bounding box center [290, 707] width 443 height 31
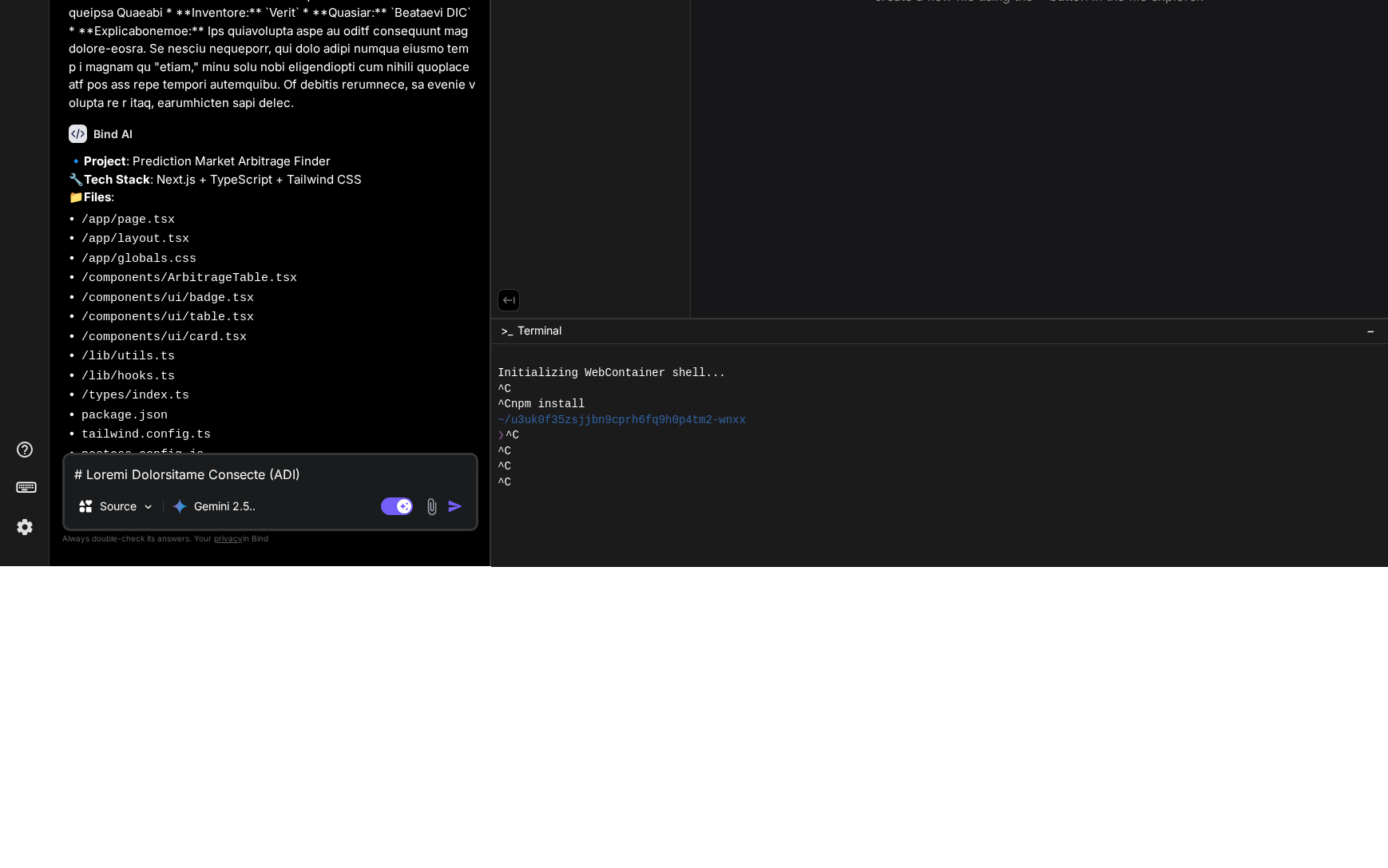
type textarea "x"
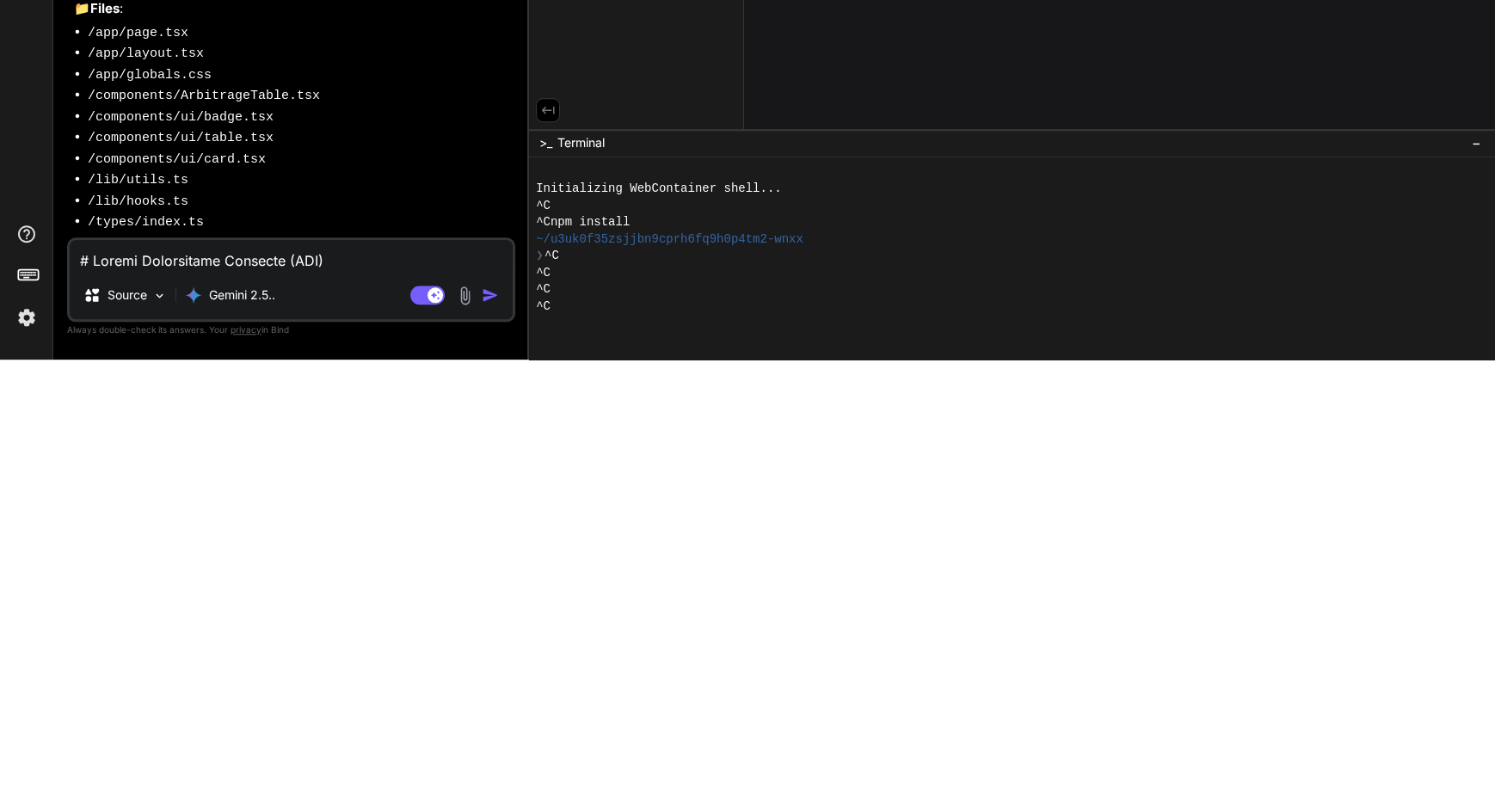
scroll to position [123, 0]
type textarea "Y"
type textarea "x"
type textarea "Ye"
type textarea "x"
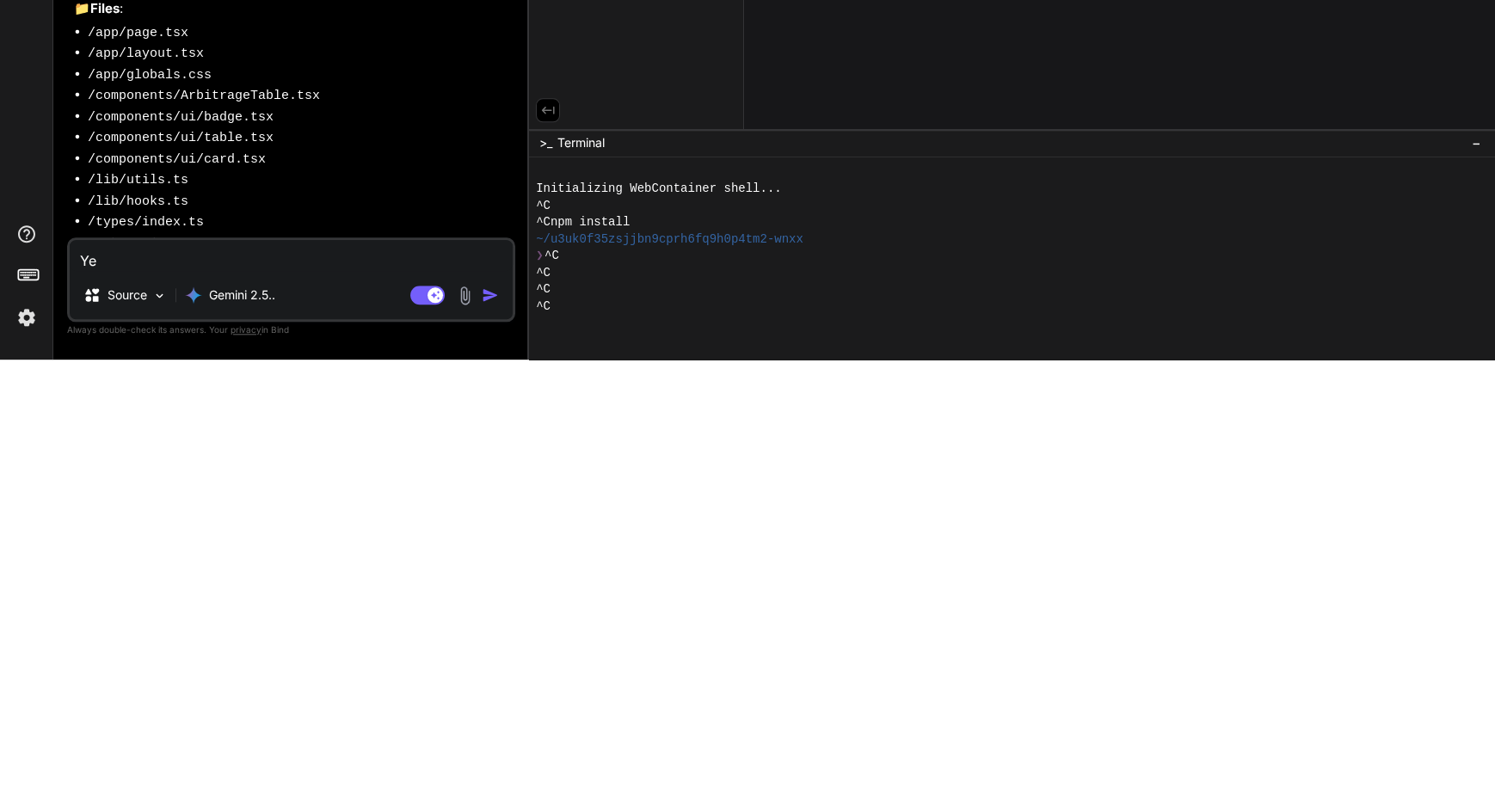
type textarea "Yes"
type textarea "x"
type textarea "Yesp"
type textarea "x"
type textarea "Yespl"
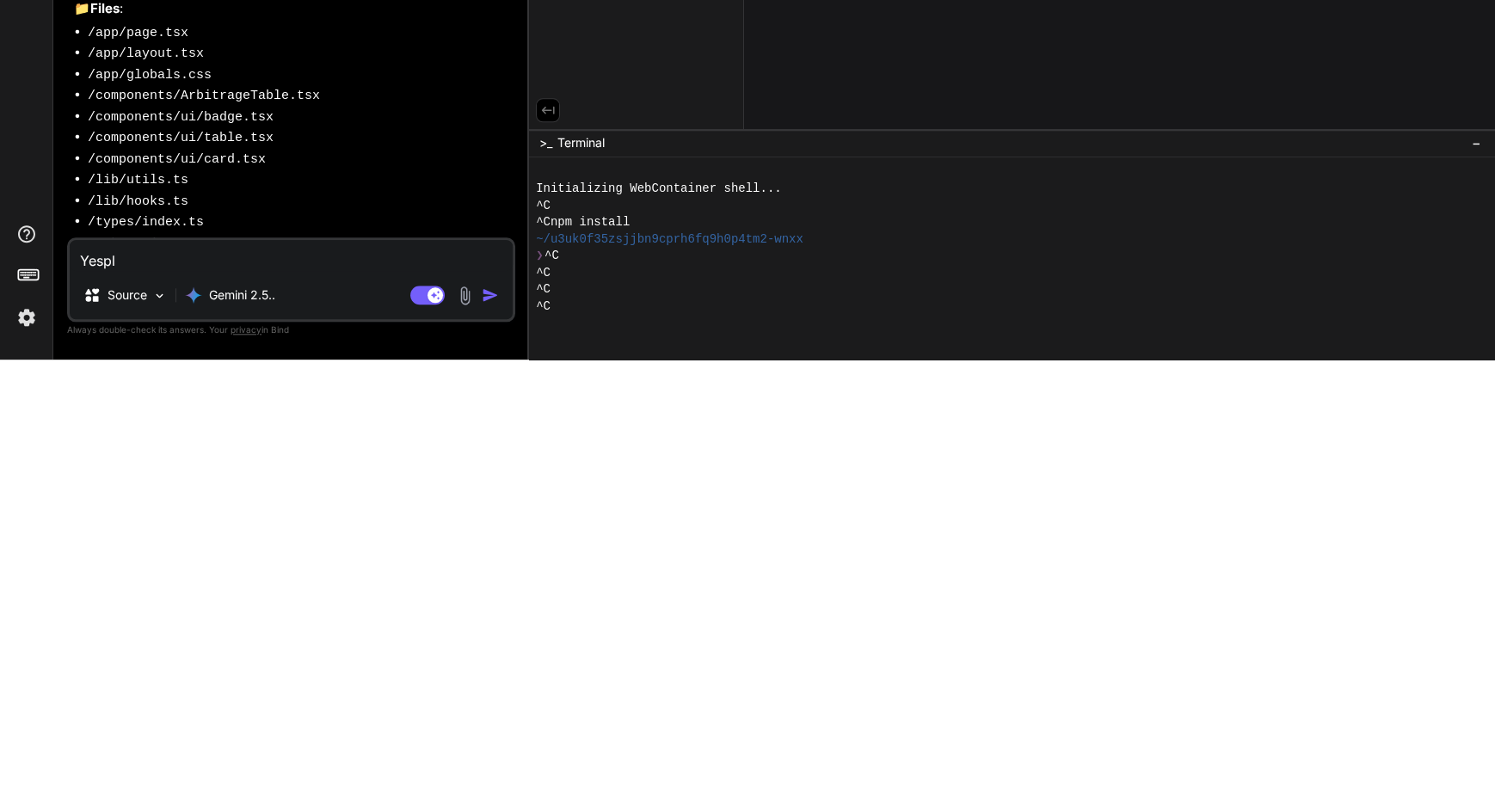
type textarea "x"
type textarea "Yesple"
type textarea "x"
type textarea "Yesplea"
type textarea "x"
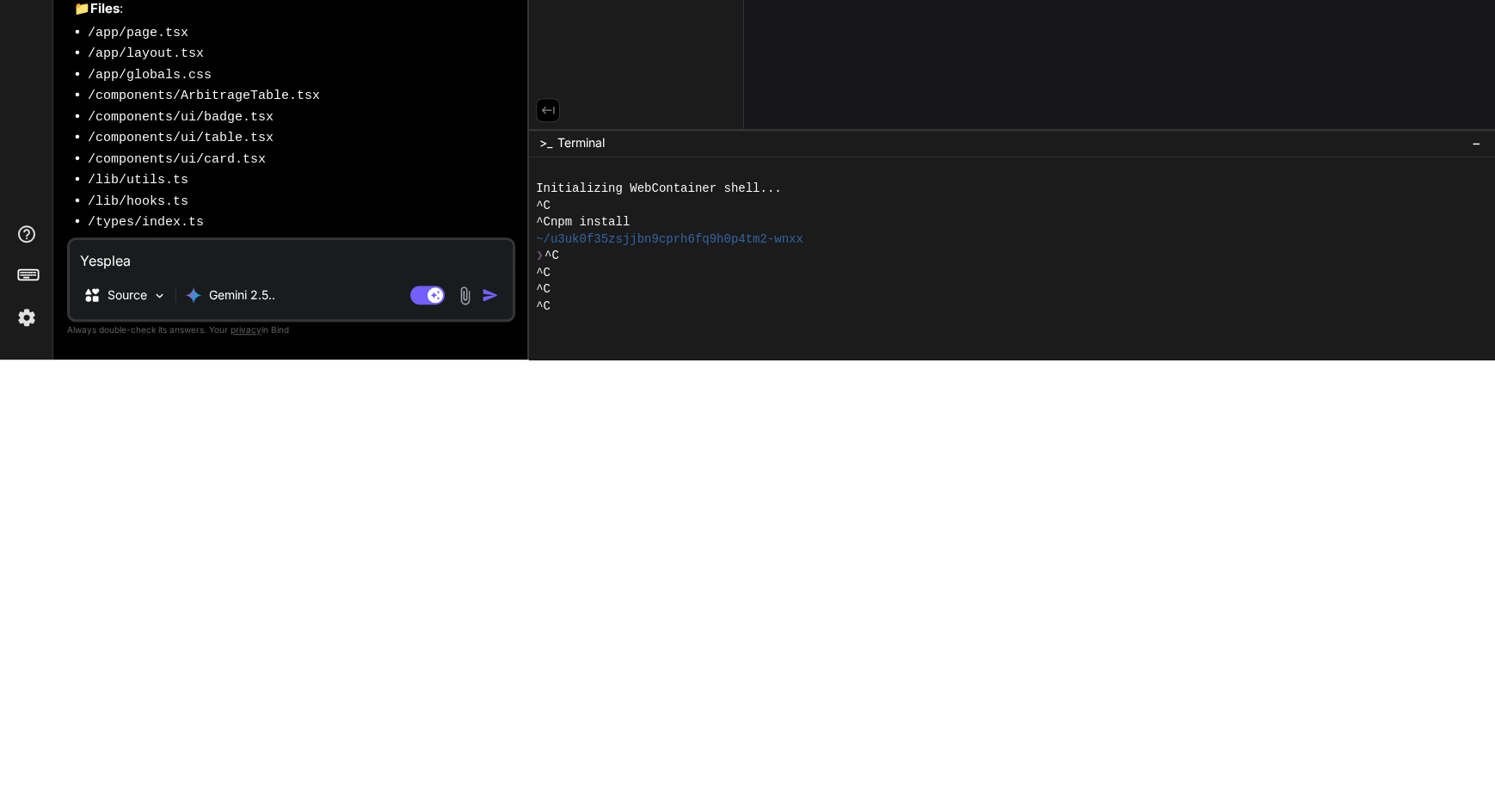
type textarea "Yespleas"
type textarea "x"
type textarea "Yesplease"
type textarea "x"
type textarea "Yesplease"
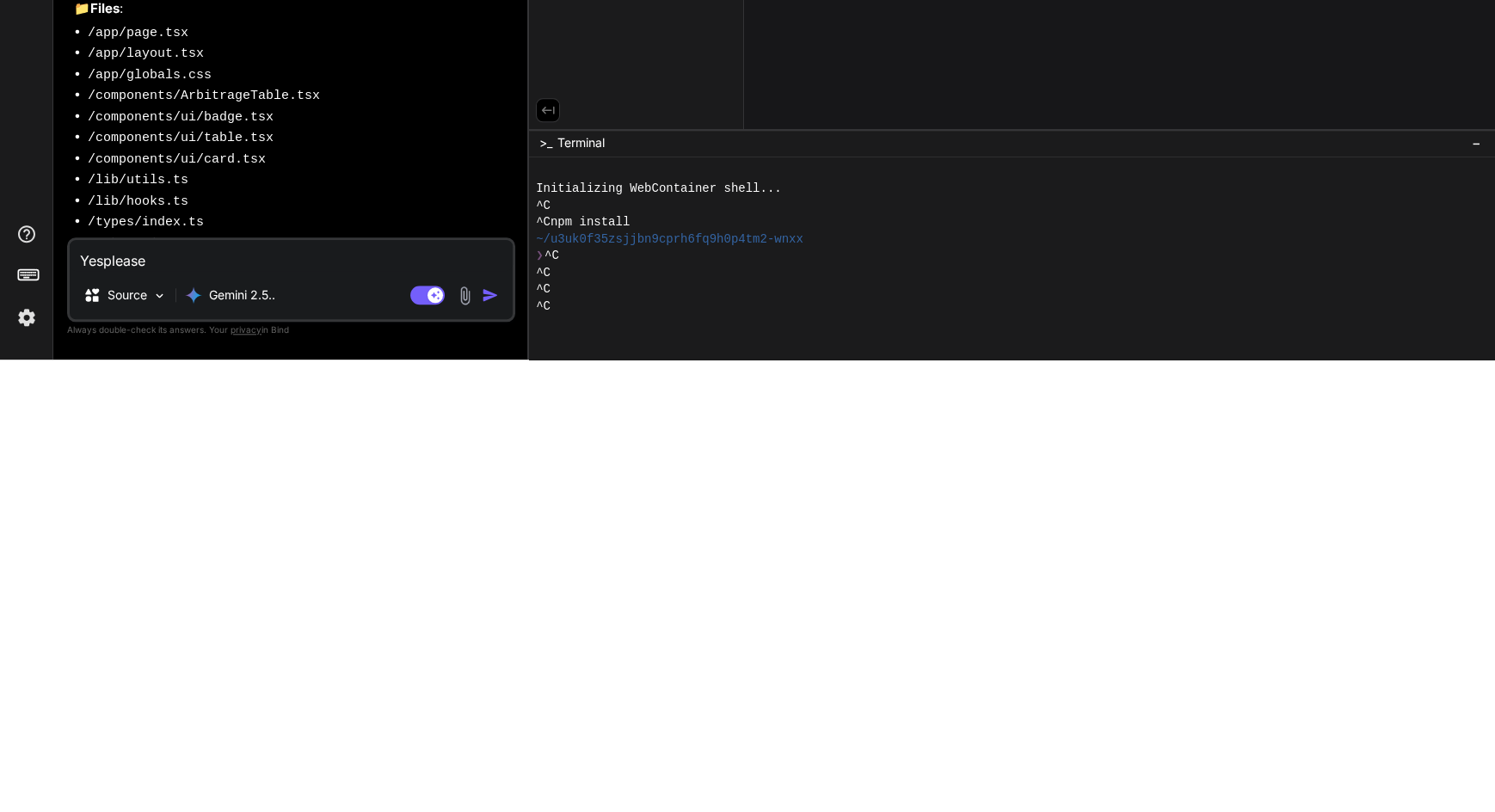
click at [484, 749] on img "button" at bounding box center [490, 747] width 17 height 17
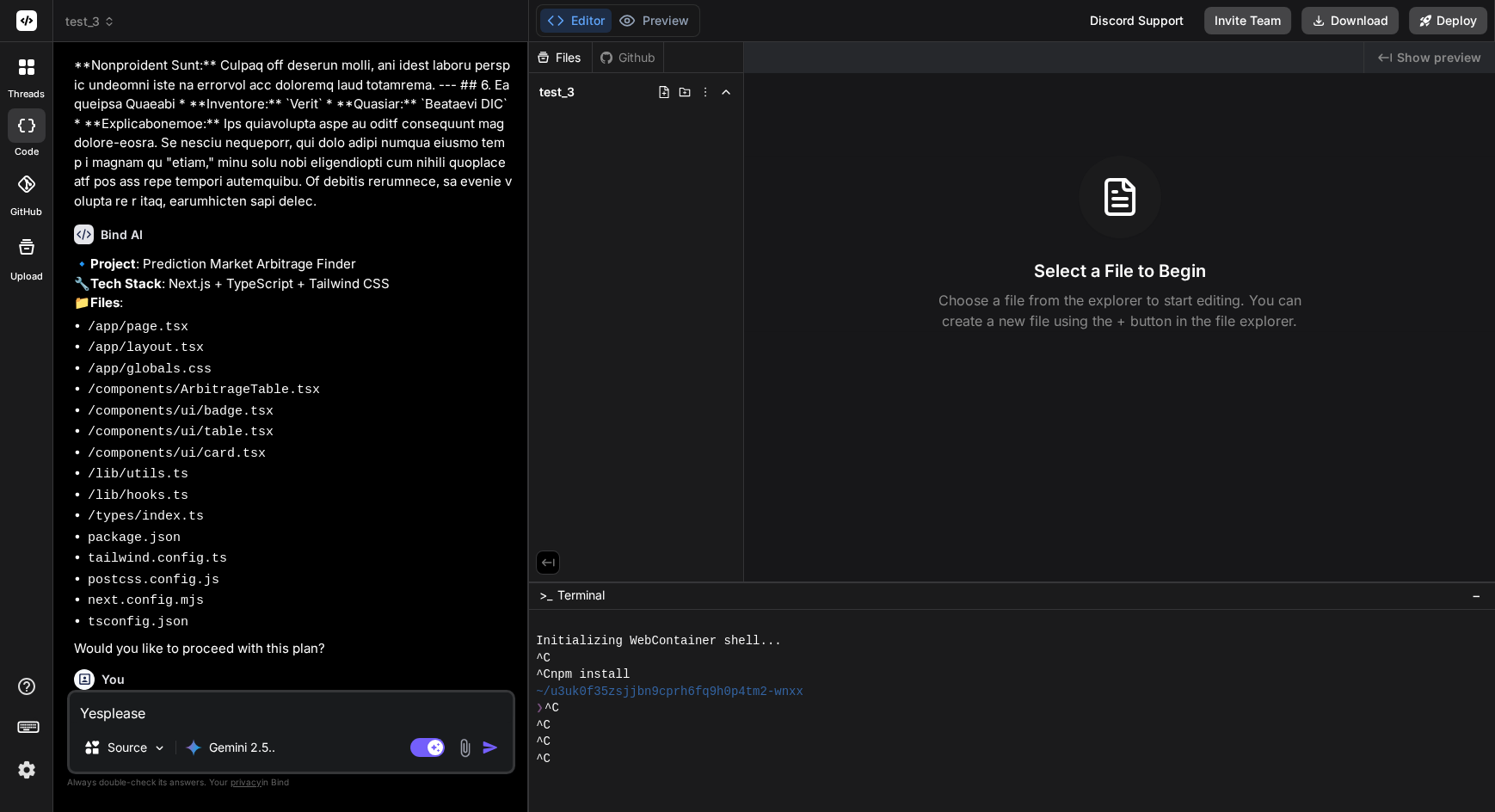
scroll to position [716, 0]
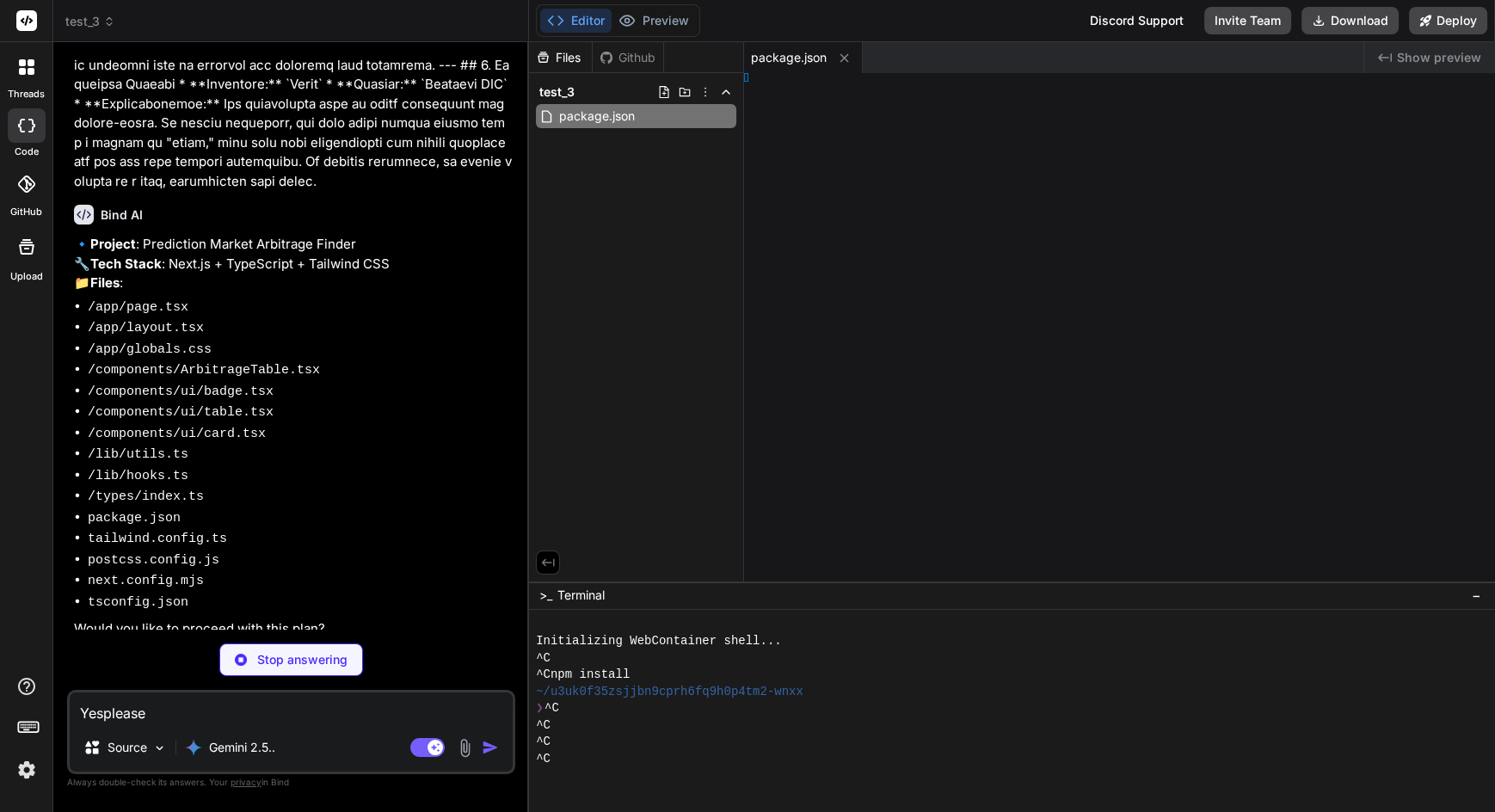
type textarea "x"
type textarea "g;"
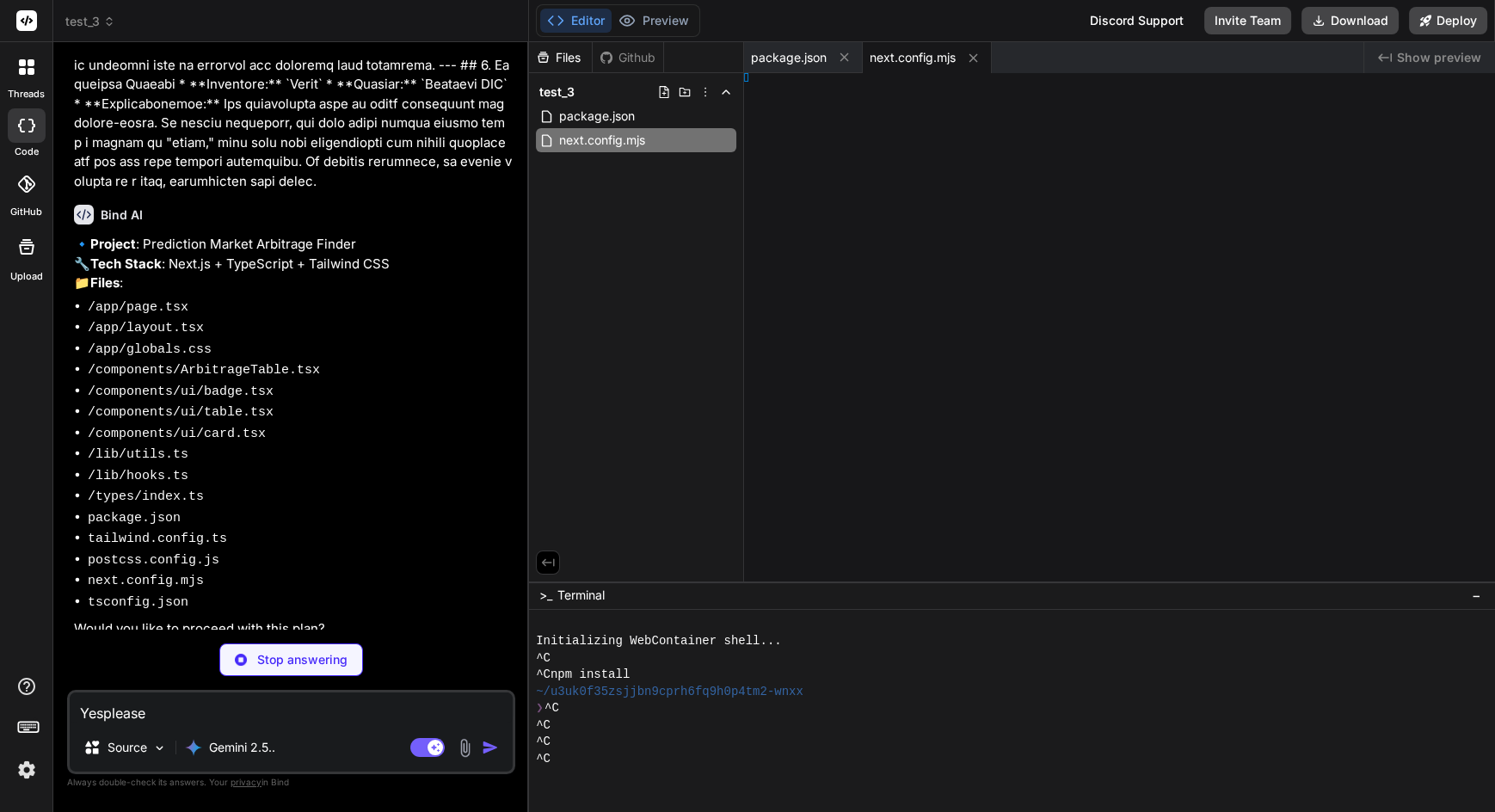
type textarea "x"
type textarea "onfig;"
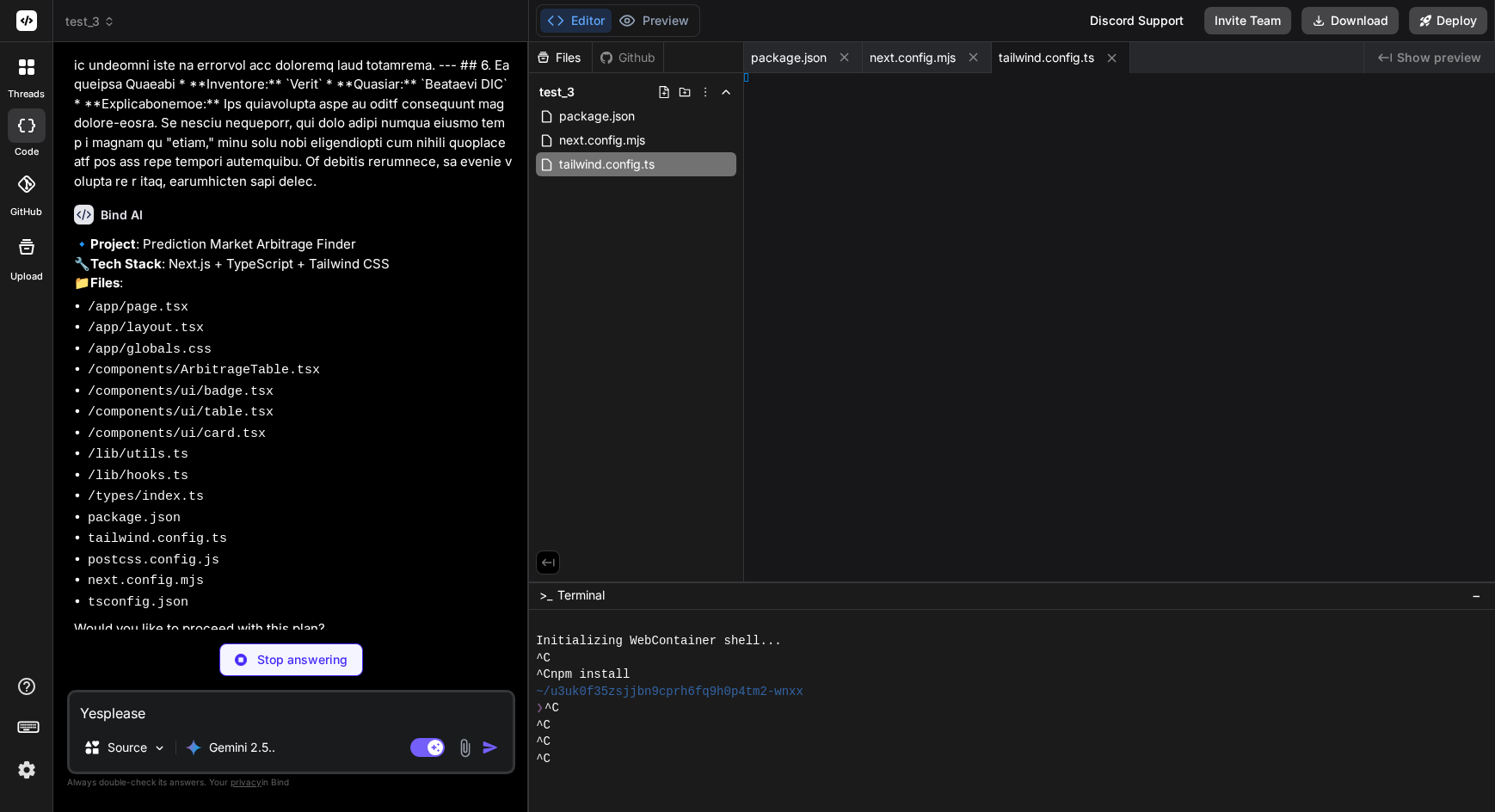
type textarea "x"
type textarea ", }, }"
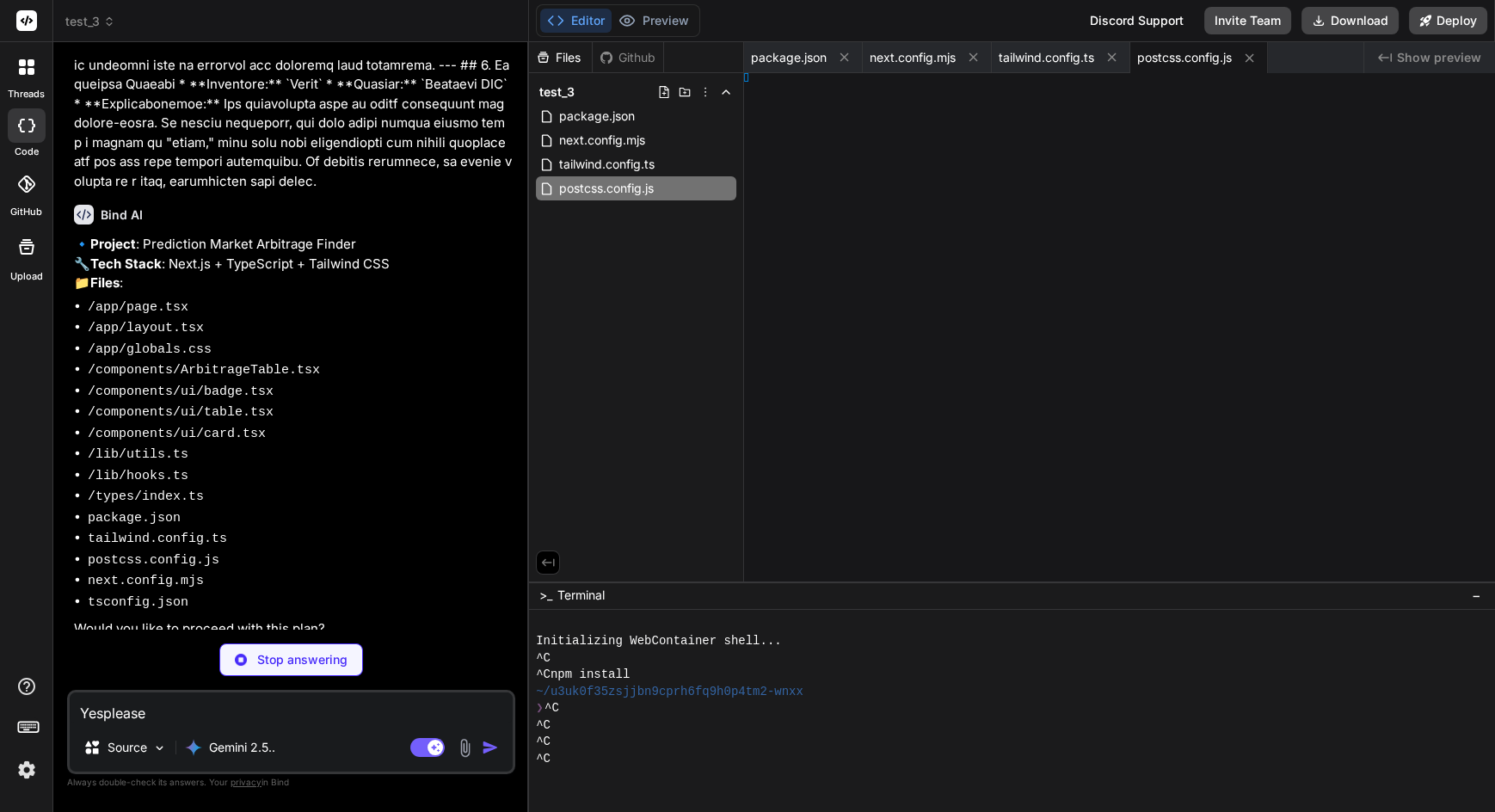
type textarea "x"
type textarea "; }"
type textarea "x"
type textarea "); }"
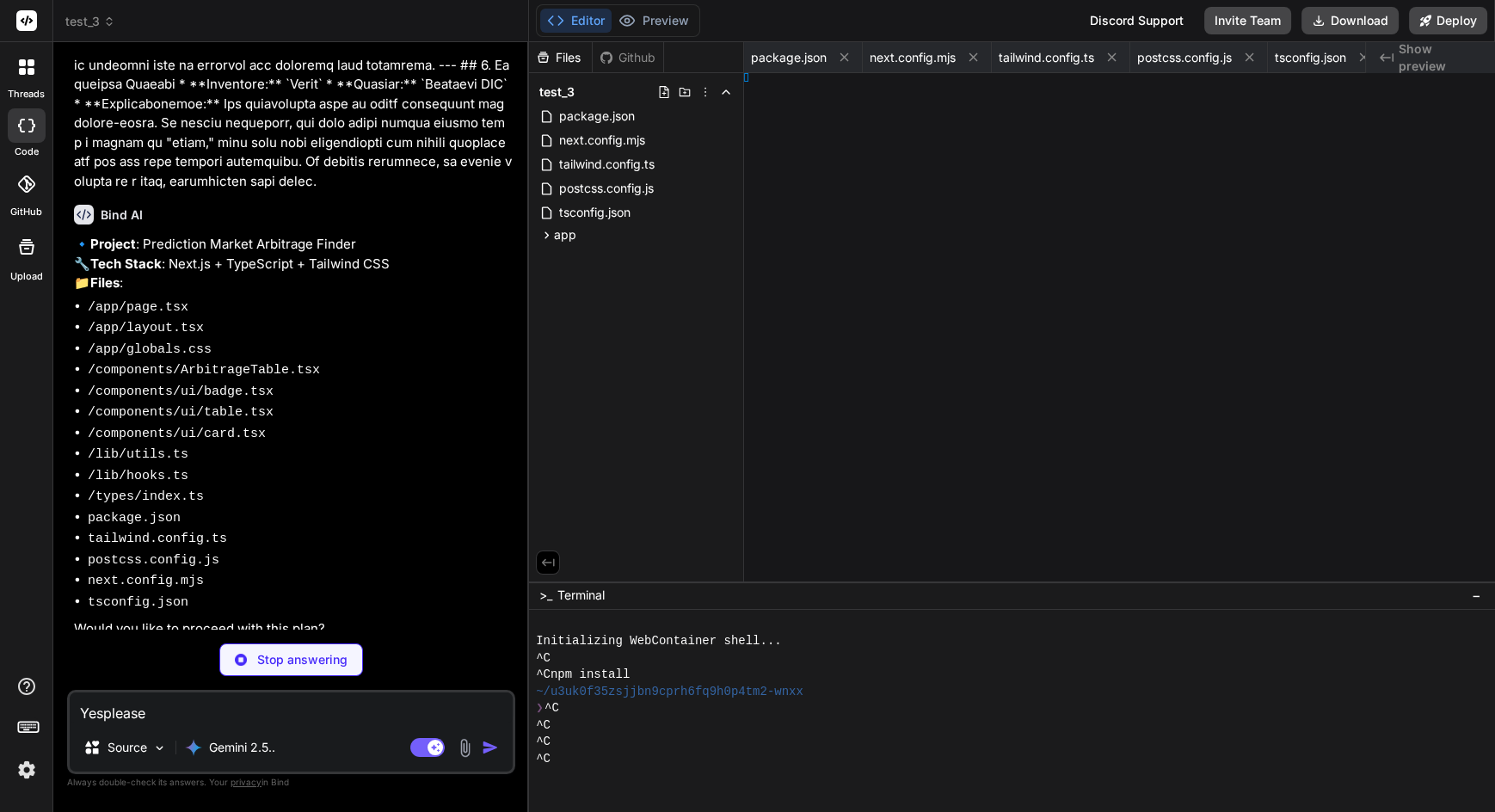
type textarea "x"
type textarea "}"
type textarea "x"
type textarea "ng; }"
type textarea "x"
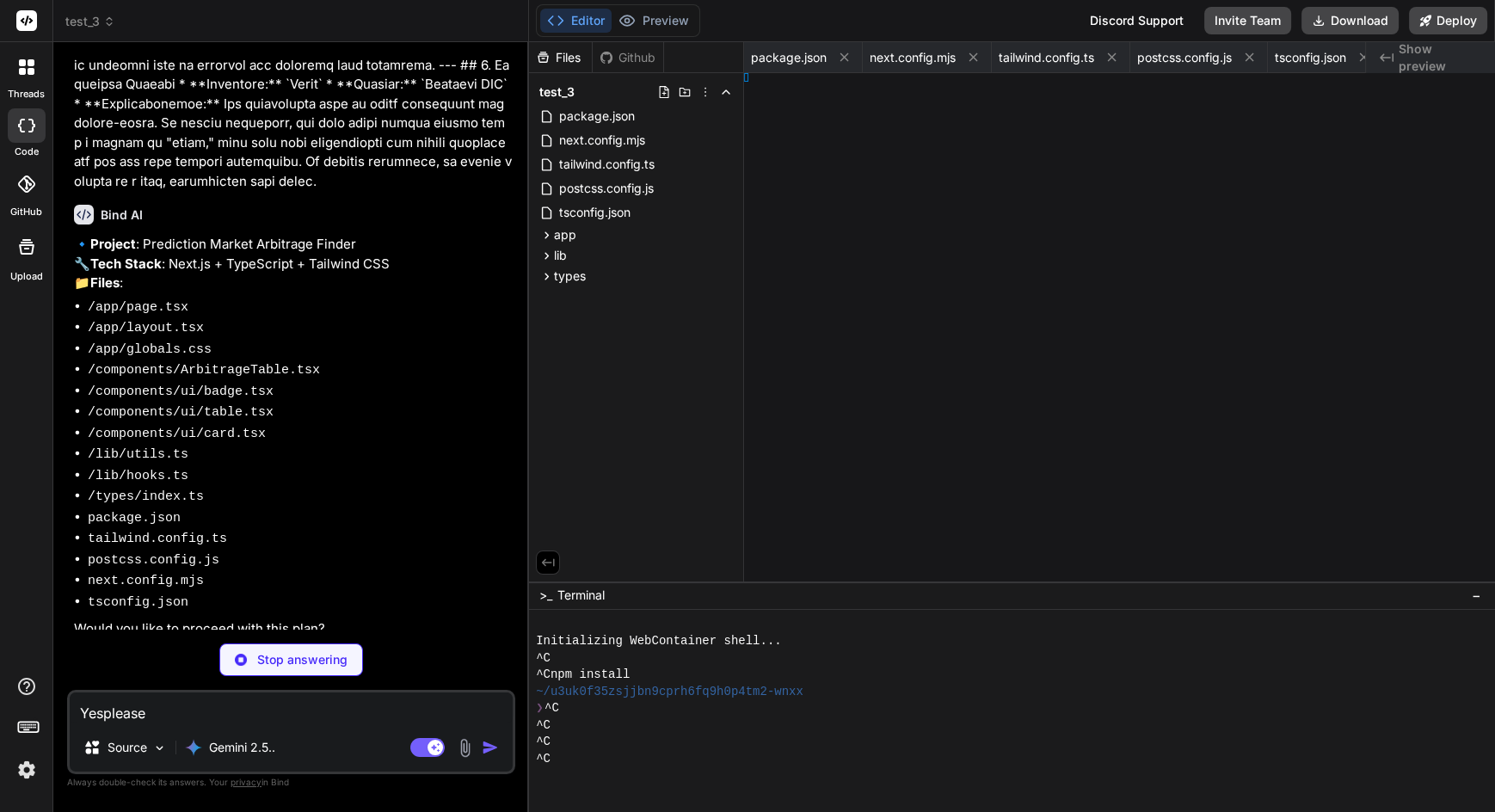
type textarea "r }; };"
type textarea "x"
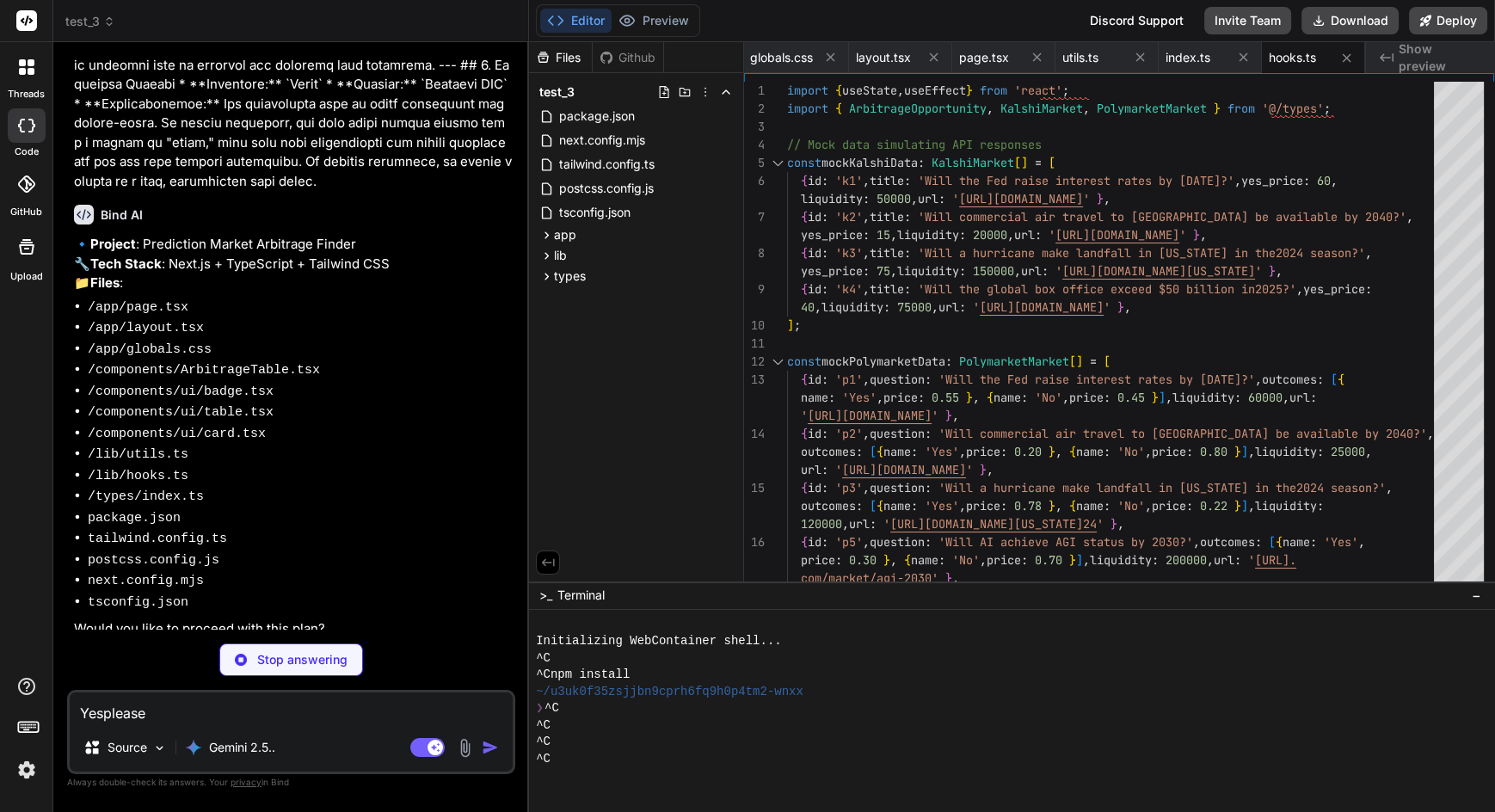
scroll to position [0, 0]
click at [1166, 20] on div "Discord Support" at bounding box center [1137, 21] width 115 height 28
type textarea "x"
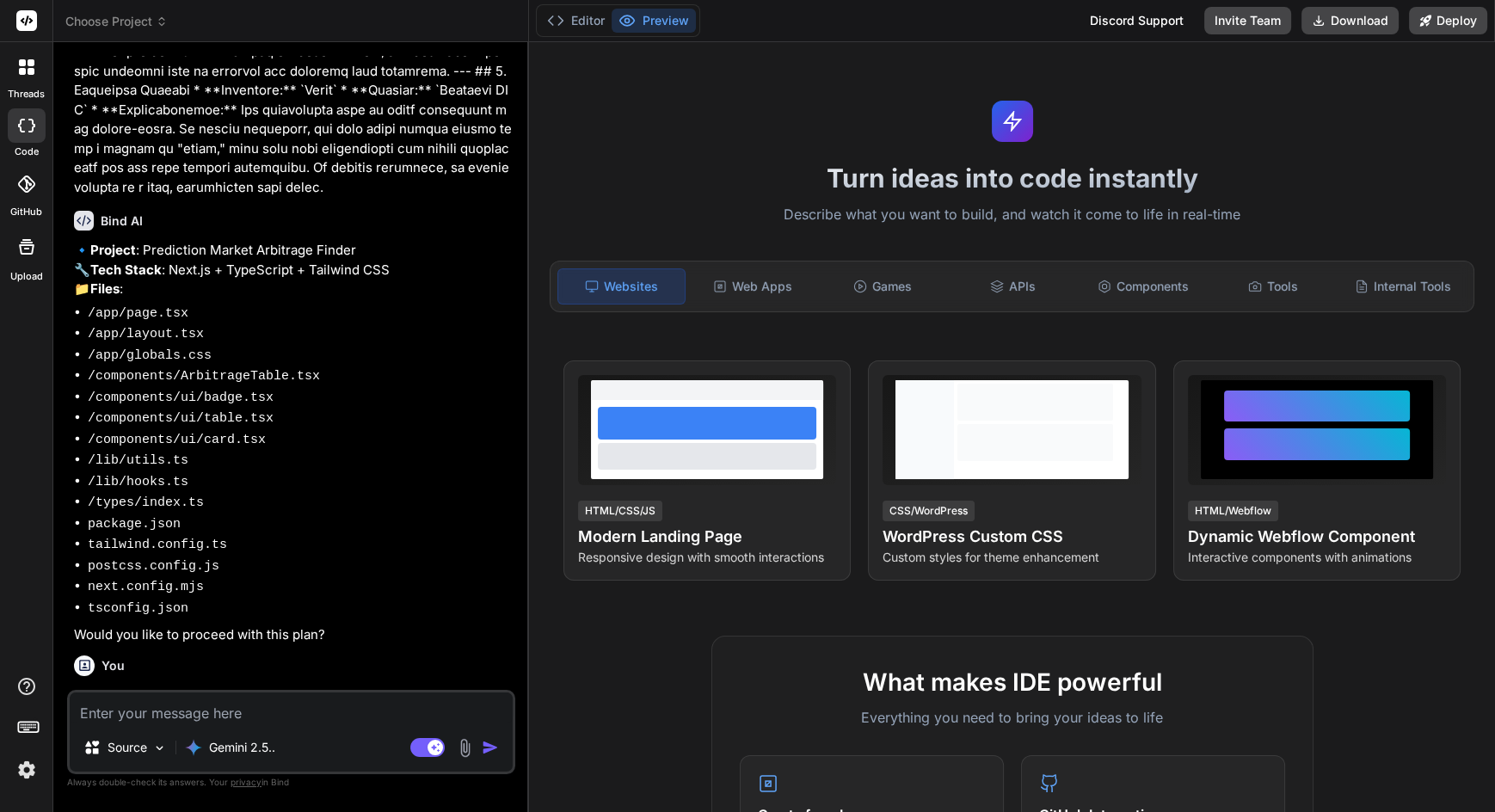
scroll to position [719, 0]
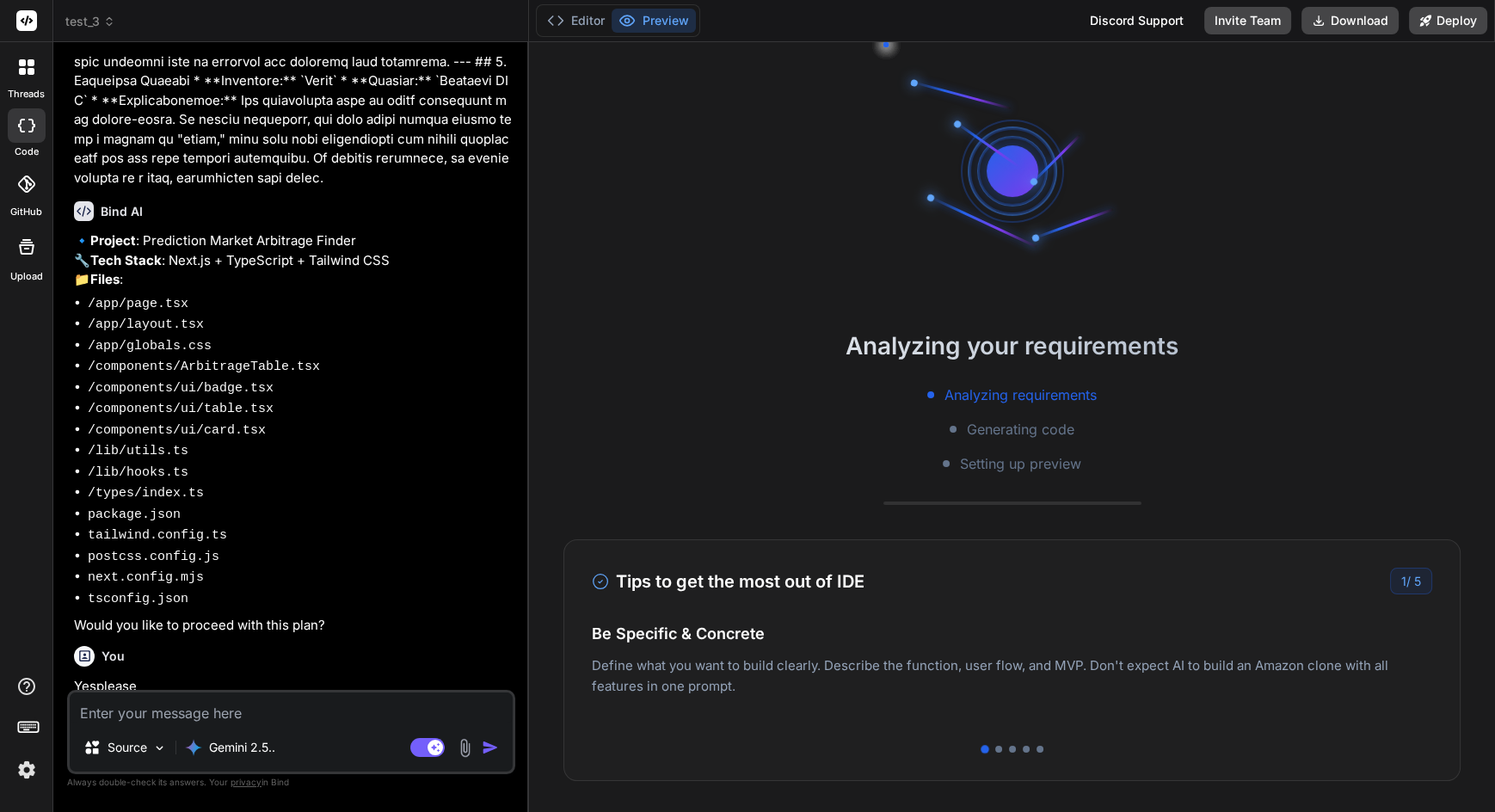
type textarea "x"
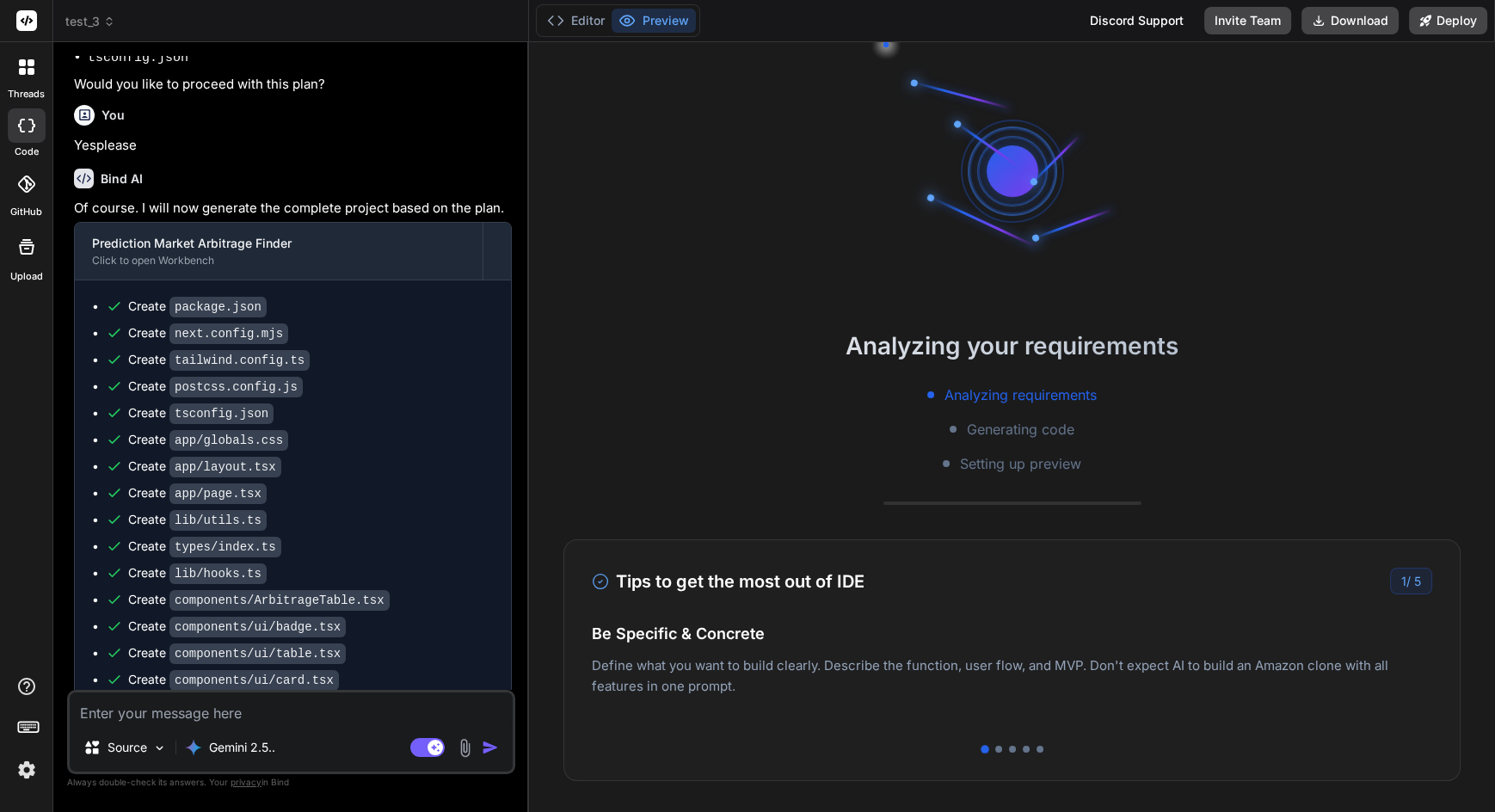
scroll to position [123, 0]
